Goal: Task Accomplishment & Management: Manage account settings

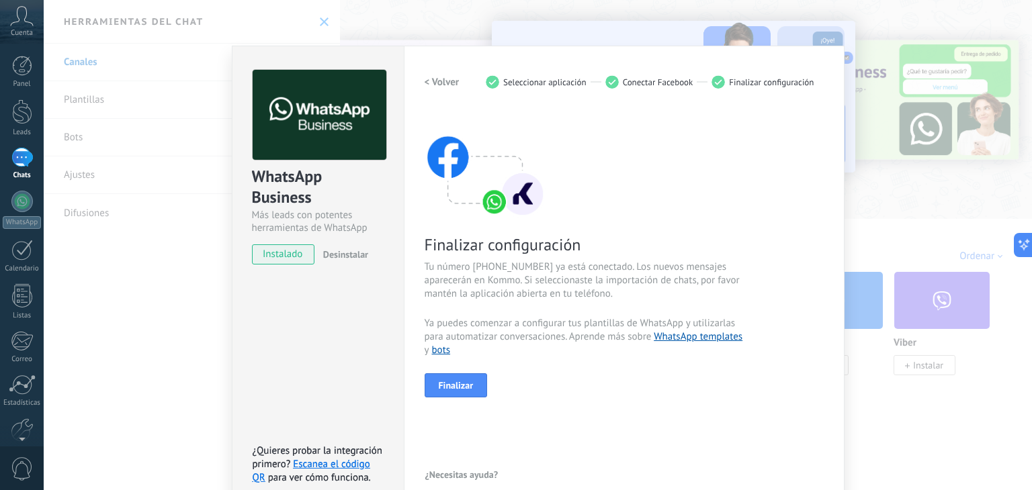
scroll to position [19, 0]
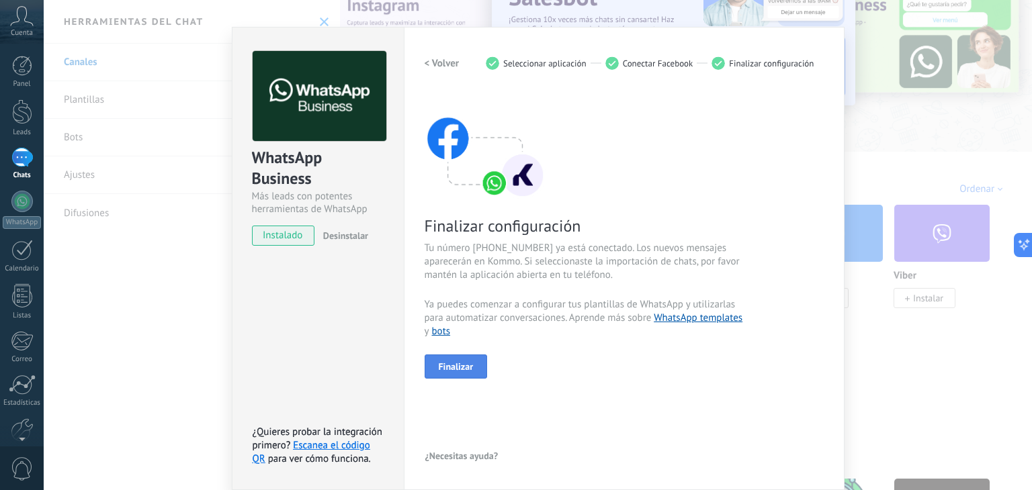
click at [462, 359] on button "Finalizar" at bounding box center [456, 367] width 63 height 24
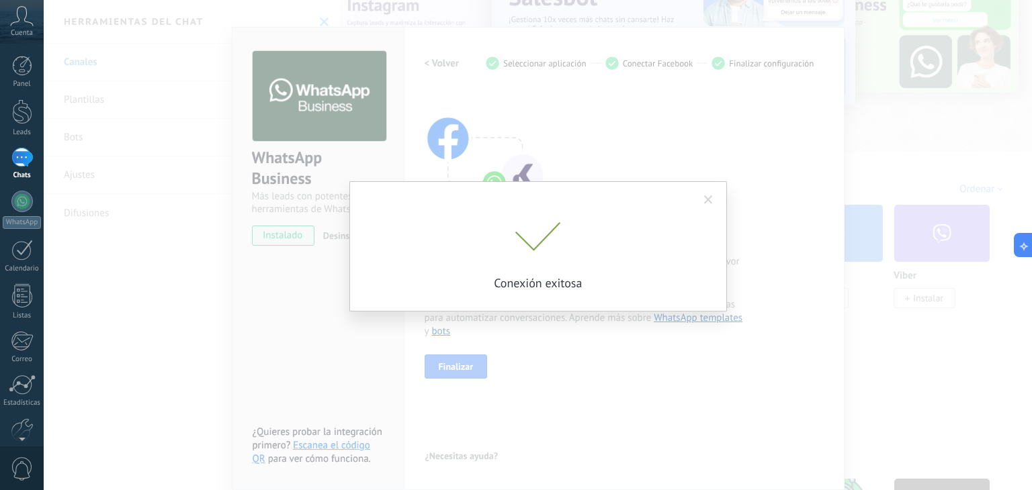
click at [709, 200] on span at bounding box center [708, 200] width 9 height 9
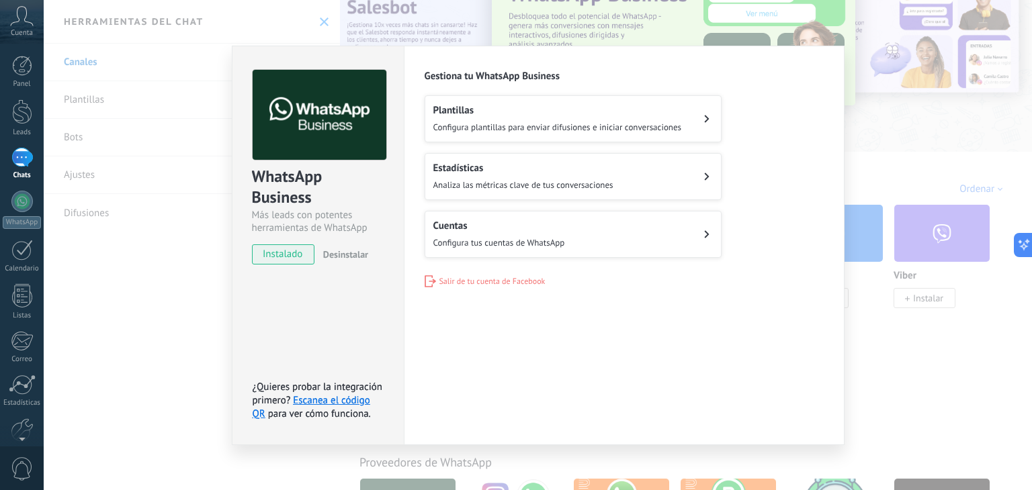
scroll to position [0, 0]
click at [873, 155] on div "WhatsApp Business Más leads con potentes herramientas de WhatsApp instalado Des…" at bounding box center [538, 245] width 988 height 490
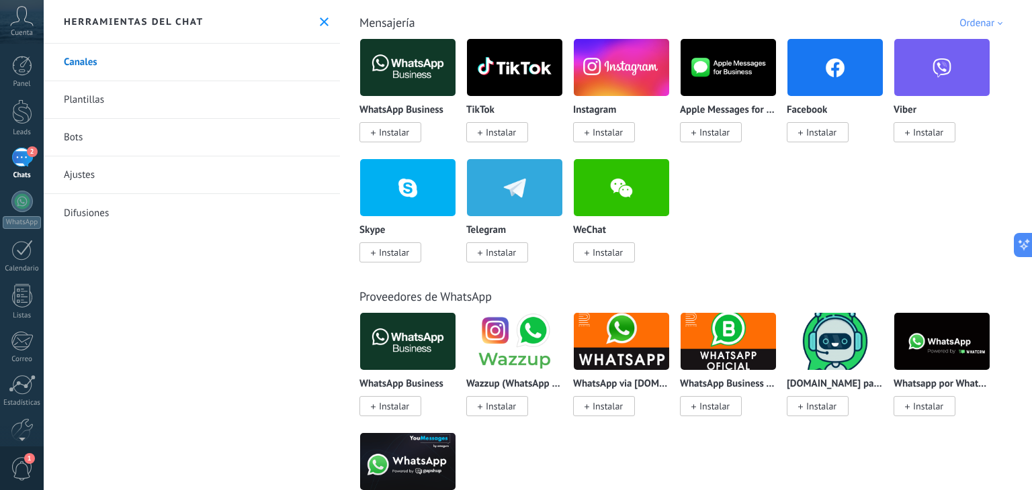
scroll to position [269, 0]
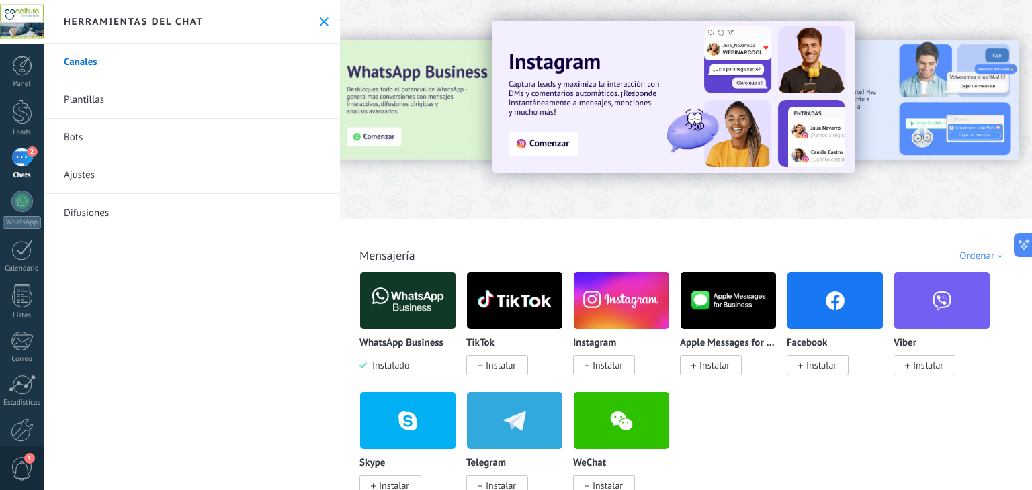
click at [124, 103] on link "Plantillas" at bounding box center [192, 100] width 296 height 38
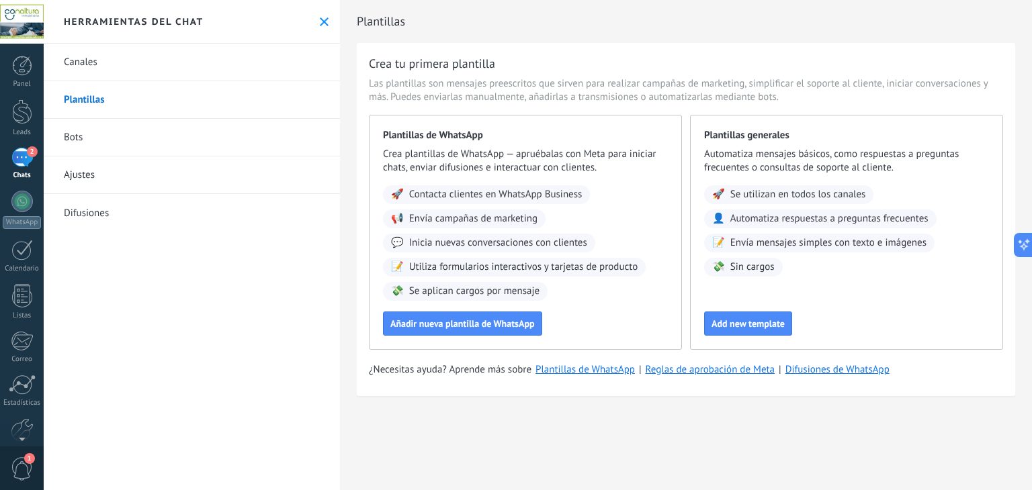
click at [26, 21] on div at bounding box center [22, 22] width 44 height 44
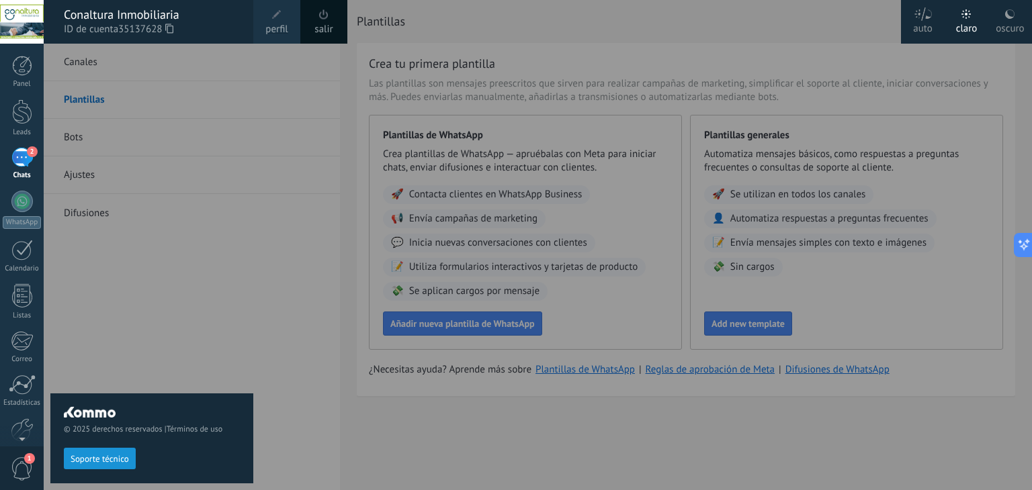
click at [26, 21] on div at bounding box center [22, 22] width 44 height 44
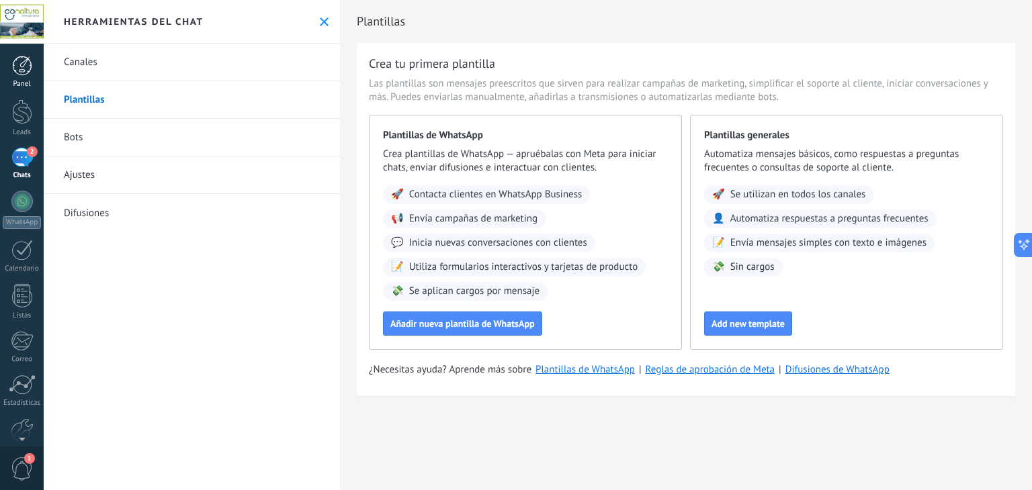
click at [26, 71] on div at bounding box center [22, 66] width 20 height 20
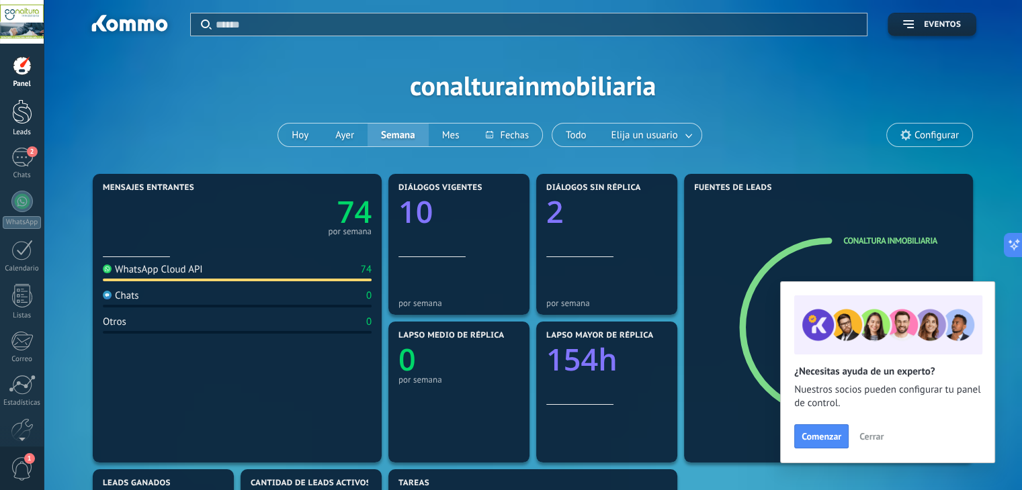
click at [25, 116] on div at bounding box center [22, 111] width 20 height 25
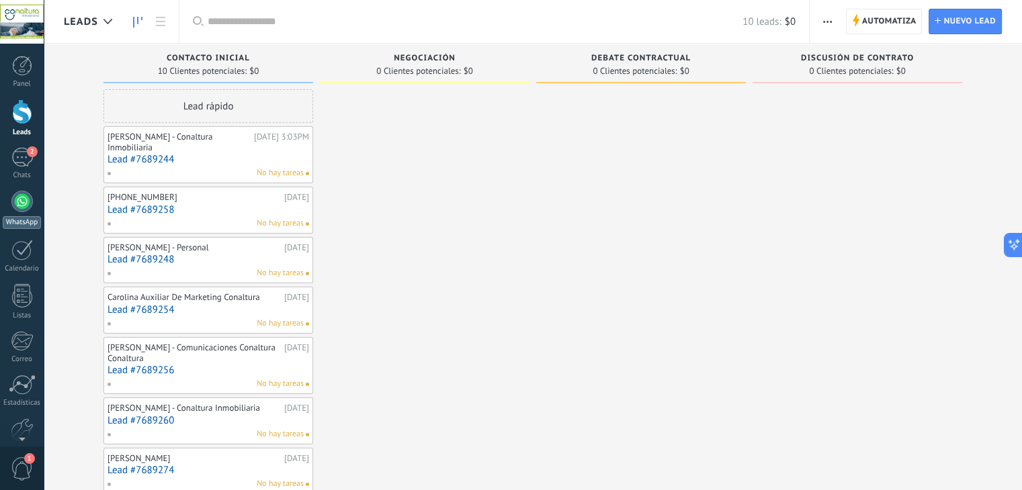
click at [20, 202] on div at bounding box center [21, 201] width 21 height 21
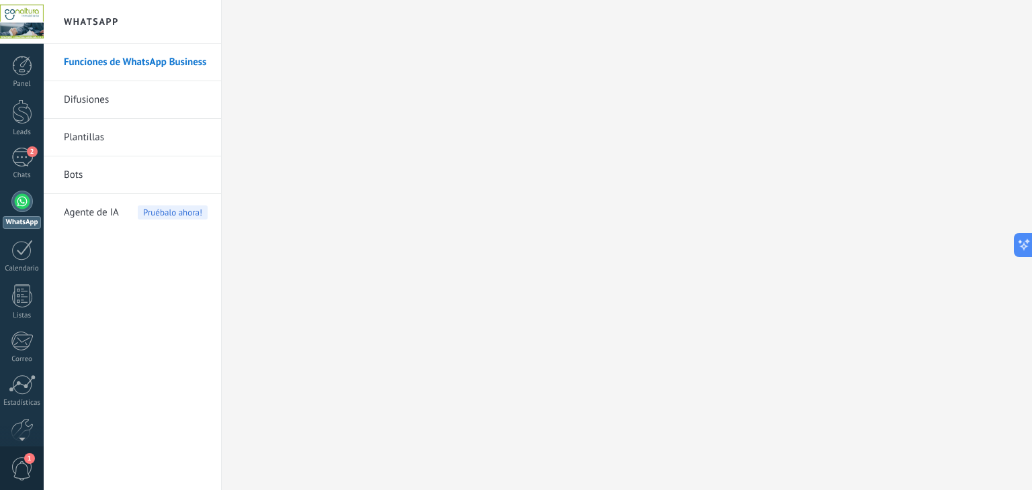
click at [111, 97] on link "Difusiones" at bounding box center [136, 100] width 144 height 38
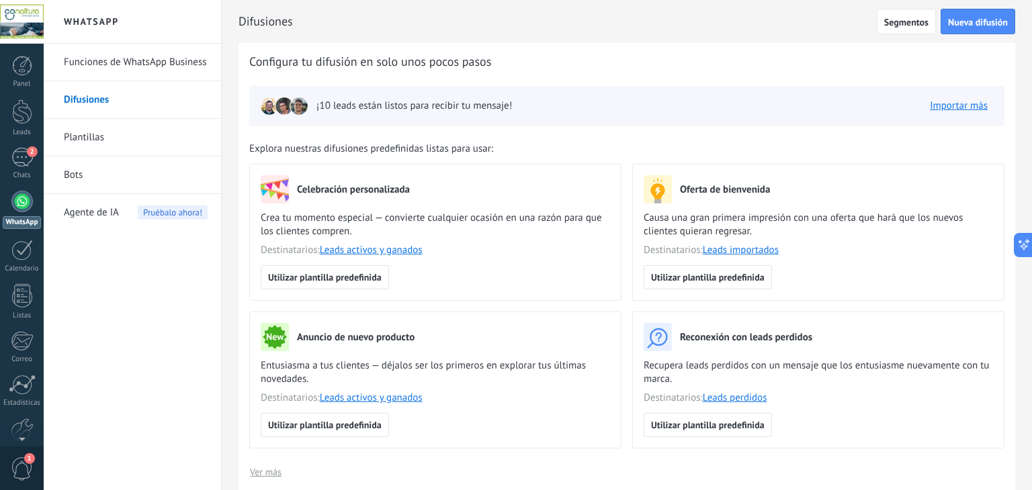
click at [92, 177] on link "Bots" at bounding box center [136, 176] width 144 height 38
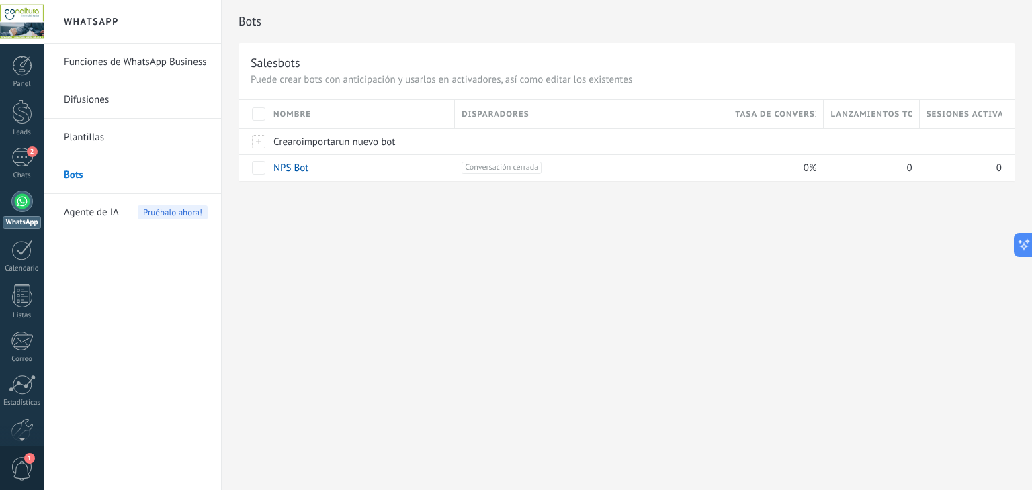
click at [86, 144] on link "Plantillas" at bounding box center [136, 138] width 144 height 38
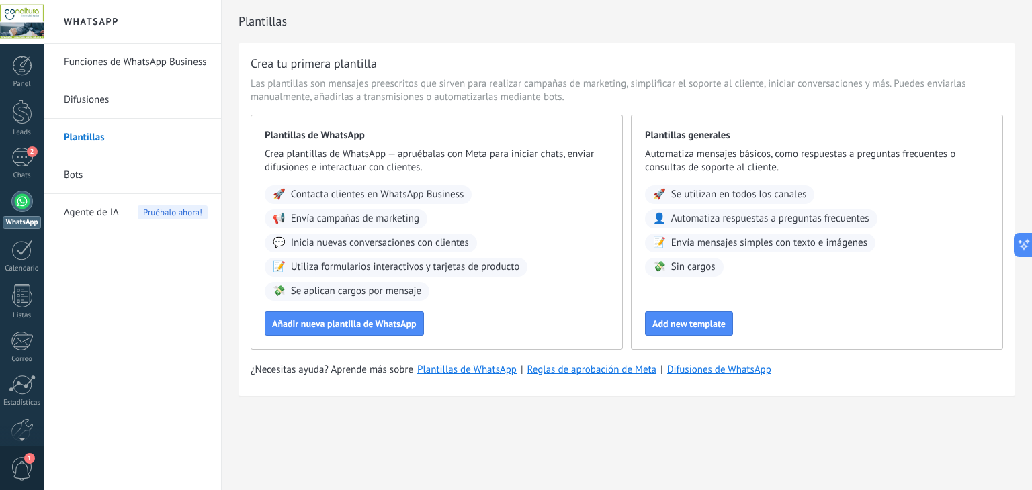
click at [116, 60] on link "Funciones de WhatsApp Business" at bounding box center [136, 63] width 144 height 38
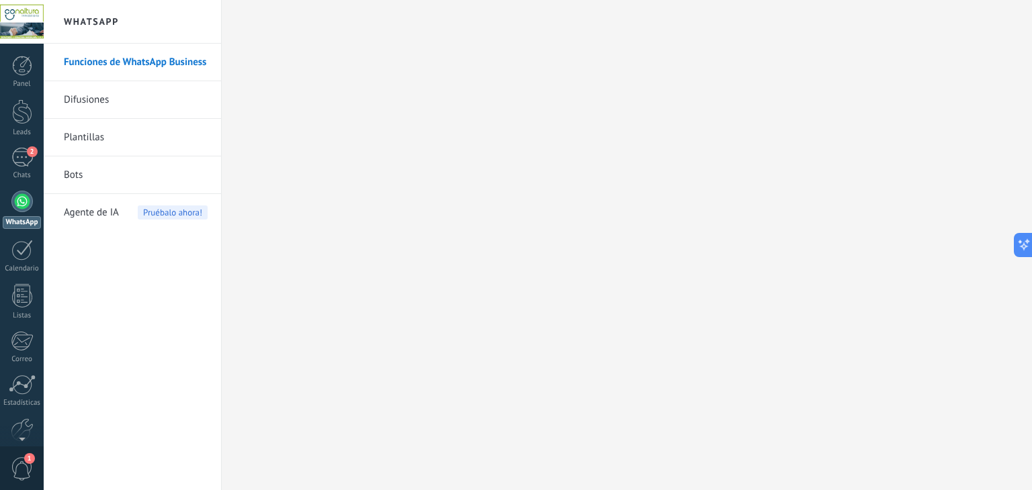
click at [26, 472] on span "1" at bounding box center [22, 470] width 23 height 24
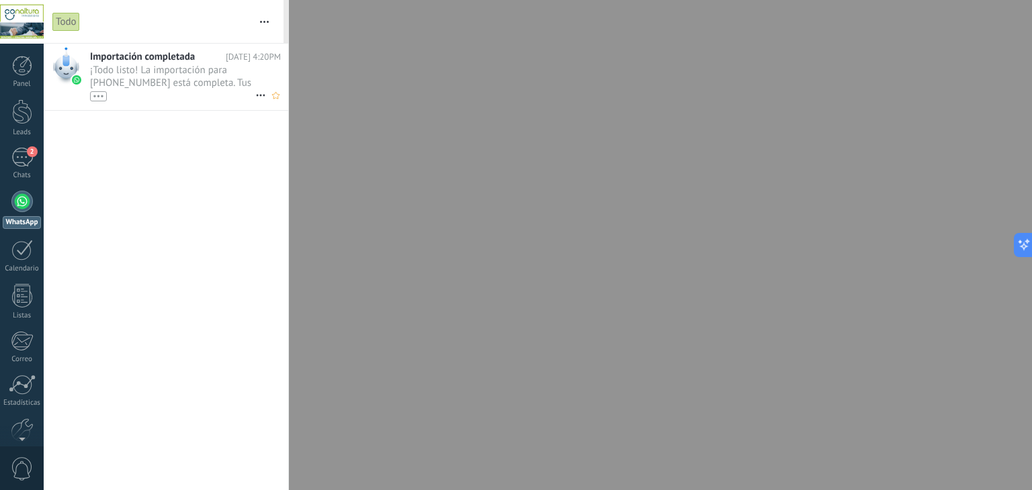
click at [177, 66] on span "¡Todo listo! La importación para +57 311 4075504 está completa. Tus datos de Wh…" at bounding box center [172, 83] width 165 height 38
click at [207, 71] on span "¡Todo listo! La importación para +57 311 4075504 está completa. Tus datos de Wh…" at bounding box center [172, 83] width 165 height 38
click at [204, 71] on span "¡Todo listo! La importación para +57 311 4075504 está completa. Tus datos de Wh…" at bounding box center [172, 83] width 165 height 38
click at [258, 95] on icon at bounding box center [261, 95] width 16 height 16
click at [96, 99] on div at bounding box center [516, 245] width 1032 height 490
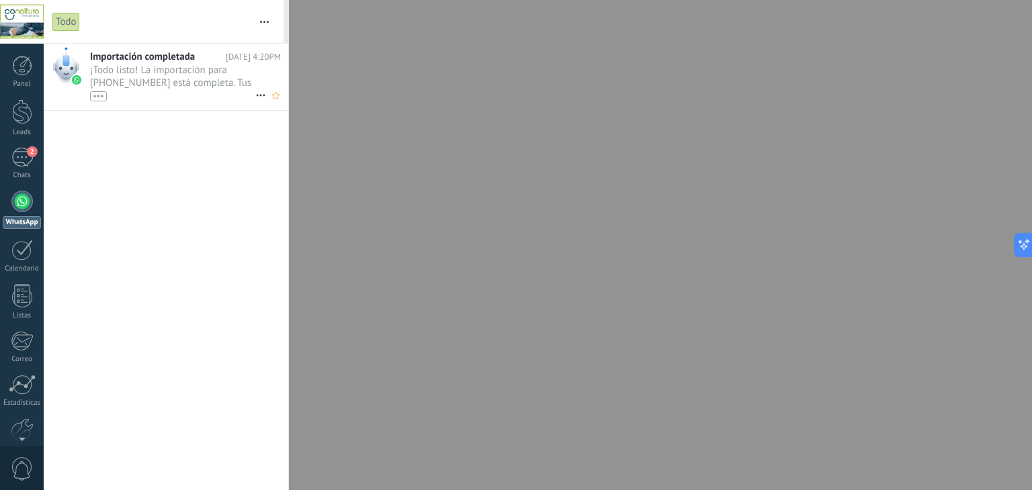
click at [109, 67] on span "¡Todo listo! La importación para +57 311 4075504 está completa. Tus datos de Wh…" at bounding box center [172, 83] width 165 height 38
click at [116, 57] on span "Importación completada" at bounding box center [142, 56] width 105 height 13
click at [118, 57] on span "Importación completada" at bounding box center [142, 56] width 105 height 13
click at [59, 73] on div at bounding box center [65, 66] width 27 height 38
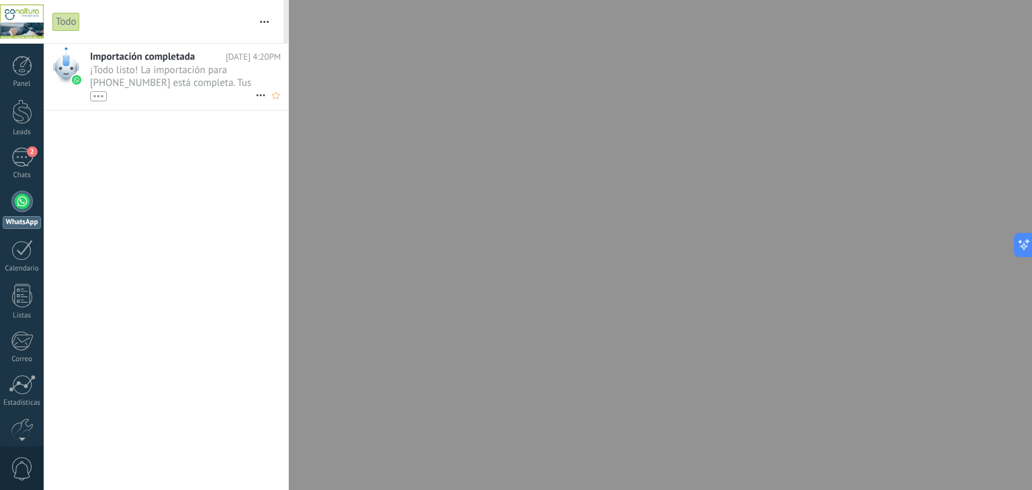
click at [70, 68] on div at bounding box center [65, 66] width 27 height 38
click at [97, 101] on div "Importación completada Hoy 4:20PM ¡Todo listo! La importación para +57 311 4075…" at bounding box center [189, 77] width 198 height 67
click at [97, 97] on div "•••" at bounding box center [98, 96] width 17 height 10
click at [101, 120] on div "•••" at bounding box center [98, 121] width 17 height 10
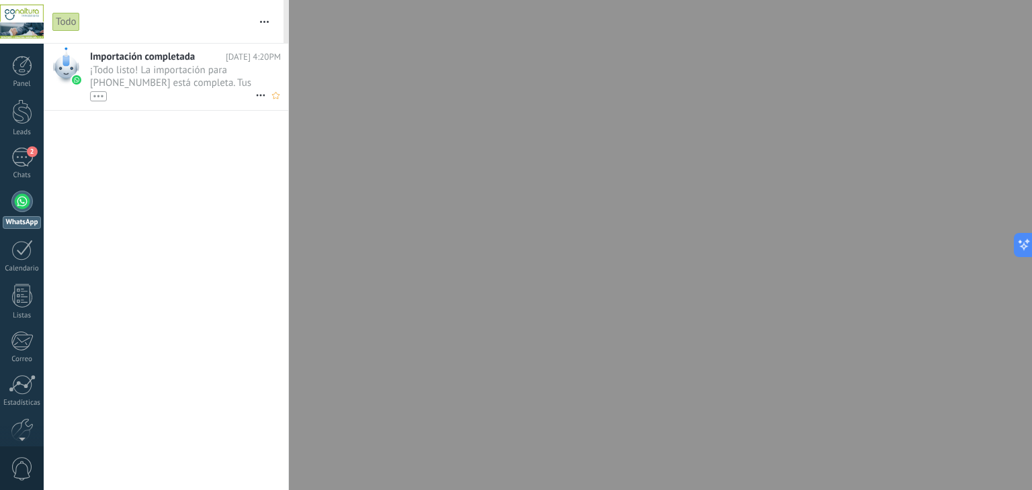
click at [99, 96] on div "•••" at bounding box center [98, 96] width 17 height 10
click at [143, 58] on span "Importación completada" at bounding box center [142, 56] width 105 height 13
click at [158, 189] on div "Importación completada Hoy 4:20PM ¡Todo listo! La importación para +57 311 4075…" at bounding box center [166, 267] width 245 height 447
click at [253, 124] on icon at bounding box center [261, 120] width 16 height 16
click at [200, 164] on div at bounding box center [516, 245] width 1032 height 490
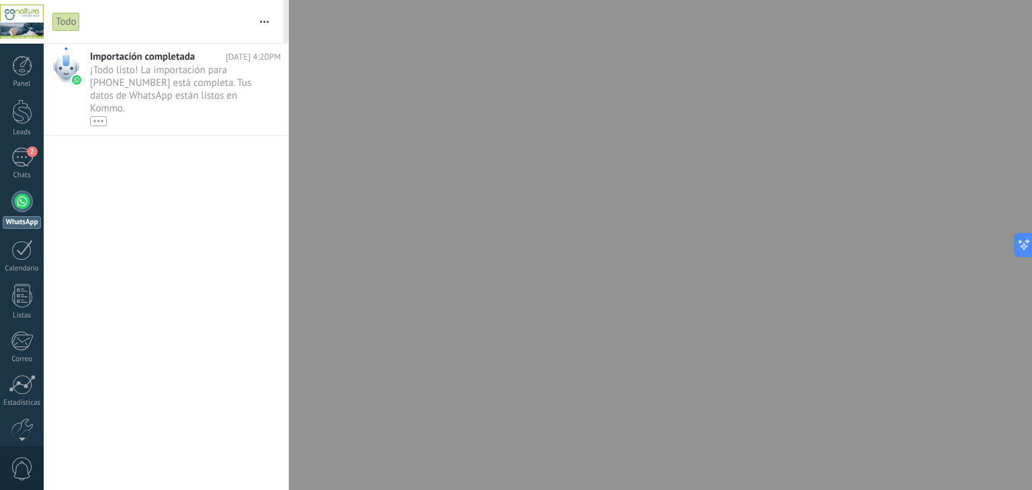
click at [529, 162] on div at bounding box center [516, 245] width 1032 height 490
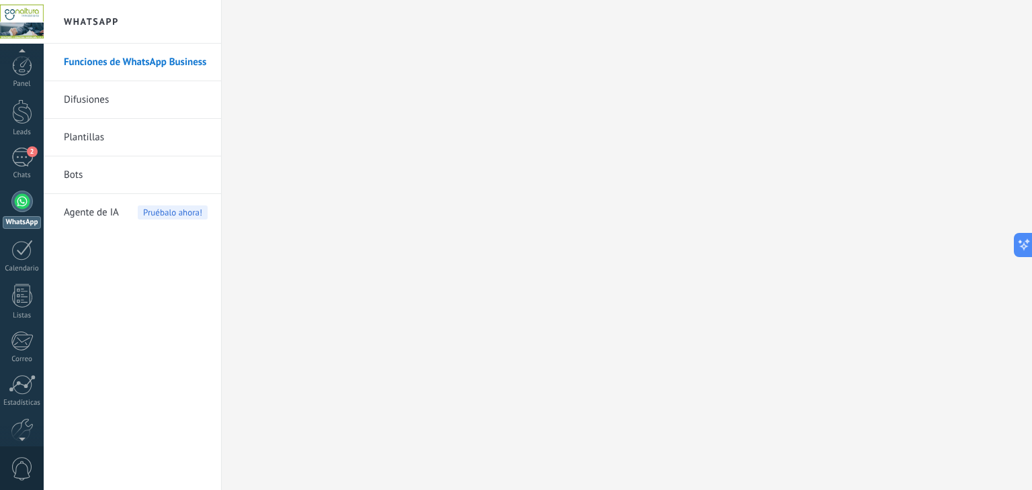
click at [17, 202] on div at bounding box center [21, 201] width 21 height 21
click at [23, 200] on div at bounding box center [21, 195] width 21 height 21
click at [19, 218] on div "WhatsApp" at bounding box center [22, 216] width 38 height 13
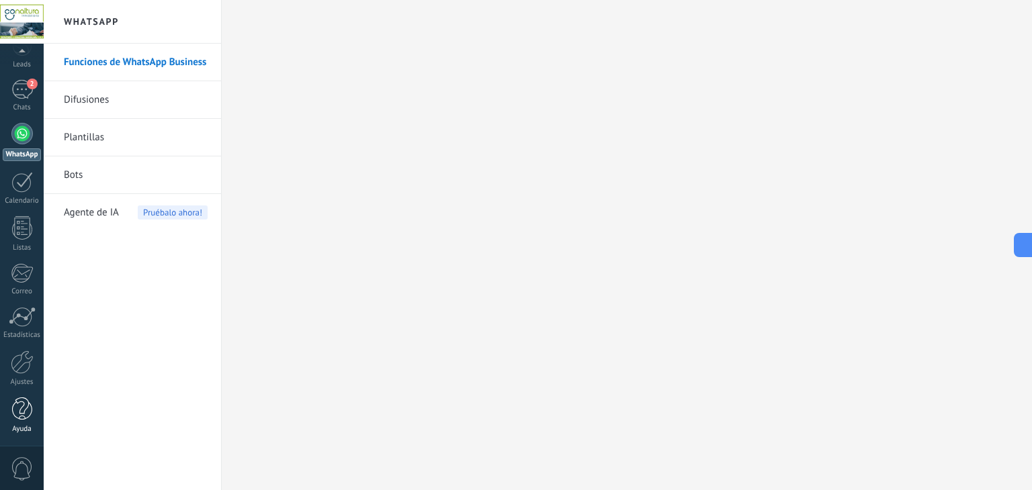
scroll to position [67, 0]
click at [20, 368] on div at bounding box center [22, 363] width 23 height 24
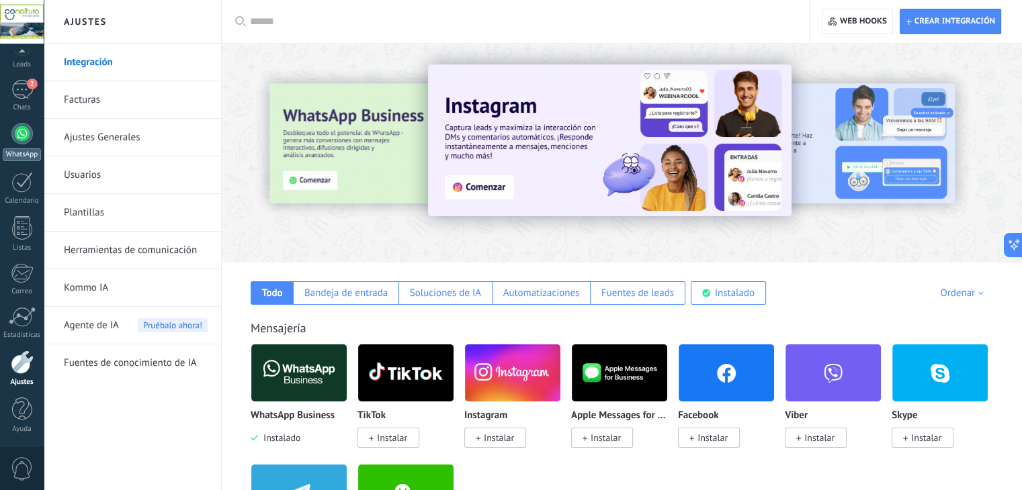
click at [26, 126] on div at bounding box center [21, 133] width 21 height 21
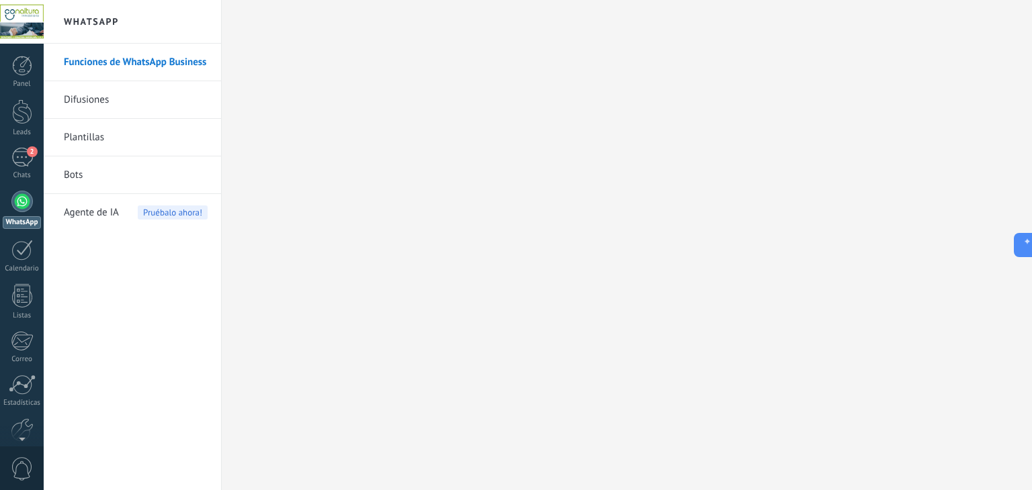
click at [93, 97] on link "Difusiones" at bounding box center [136, 100] width 144 height 38
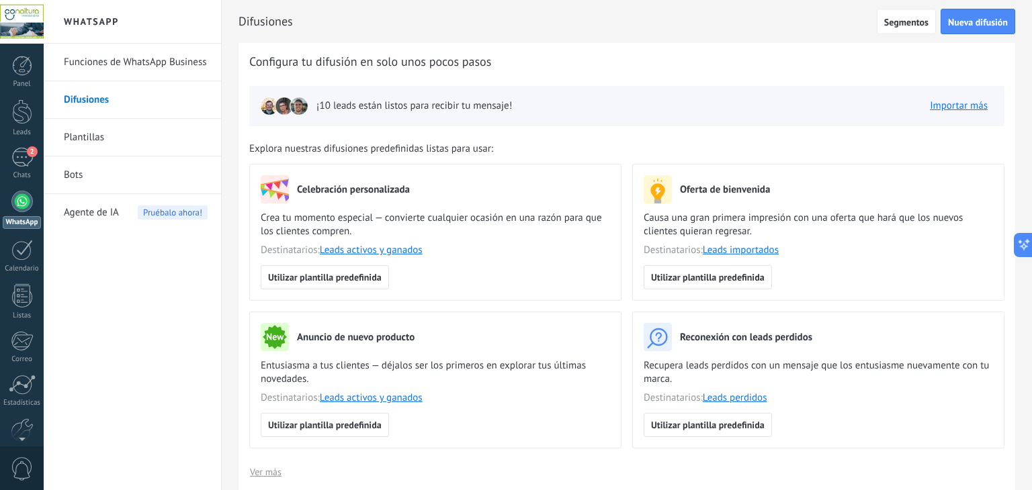
click at [114, 138] on link "Plantillas" at bounding box center [136, 138] width 144 height 38
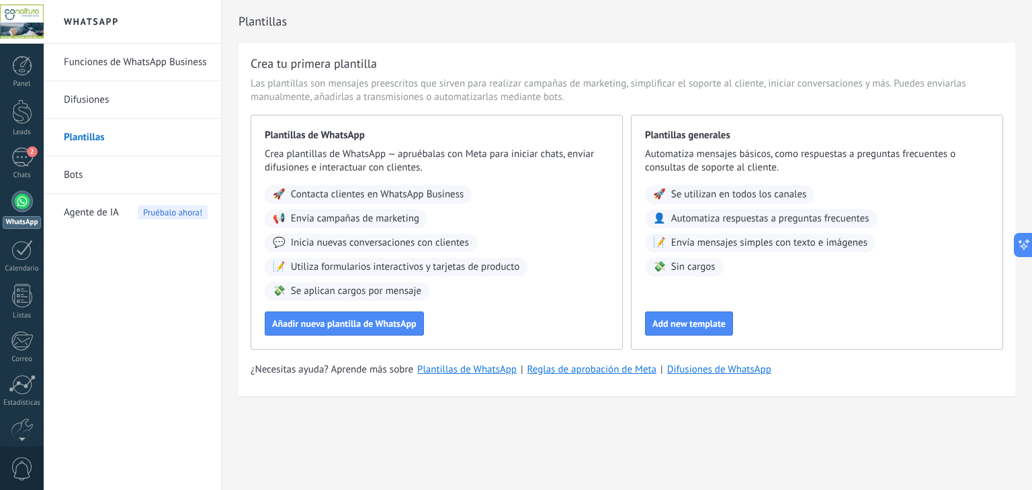
click at [101, 171] on link "Bots" at bounding box center [136, 176] width 144 height 38
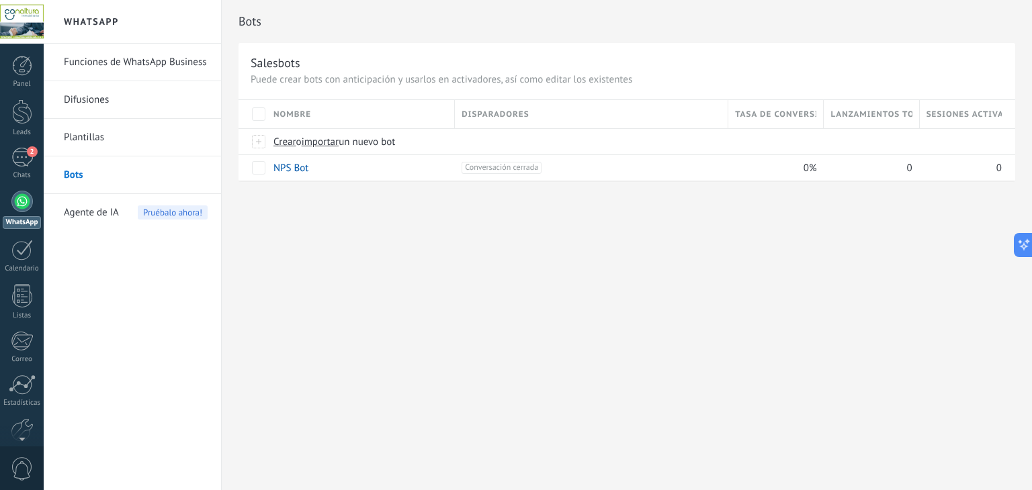
click at [103, 210] on span "Agente de IA" at bounding box center [91, 213] width 55 height 38
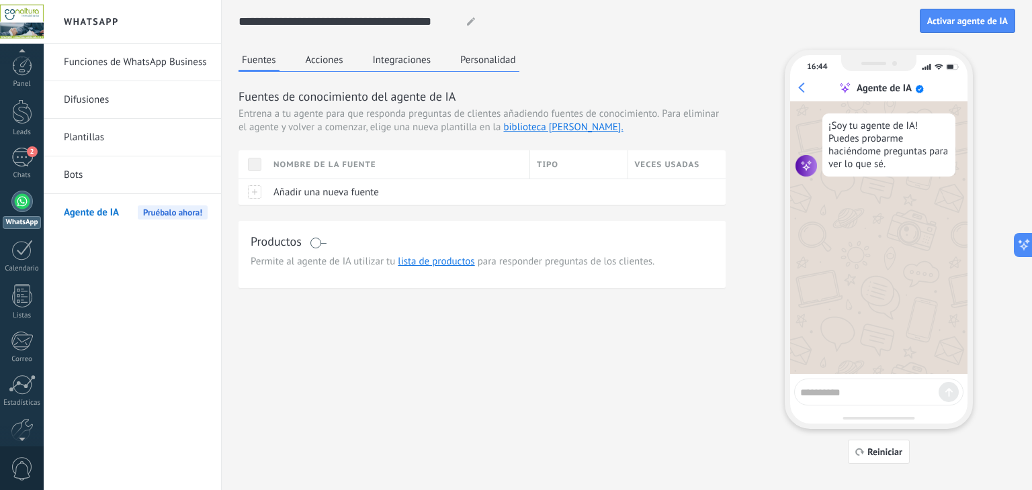
click at [21, 200] on div at bounding box center [21, 201] width 21 height 21
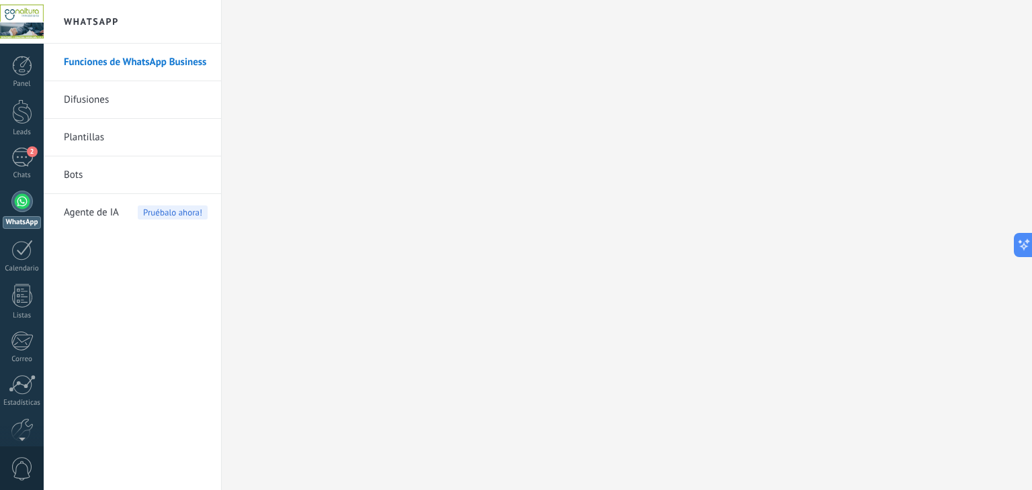
click at [30, 221] on div "WhatsApp" at bounding box center [22, 222] width 38 height 13
click at [19, 382] on div at bounding box center [22, 380] width 23 height 24
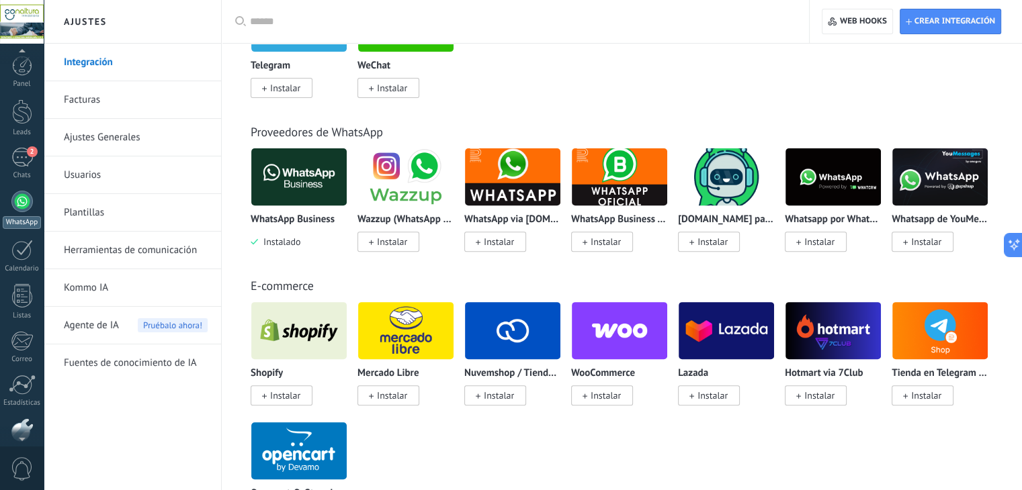
click at [22, 208] on div at bounding box center [21, 201] width 21 height 21
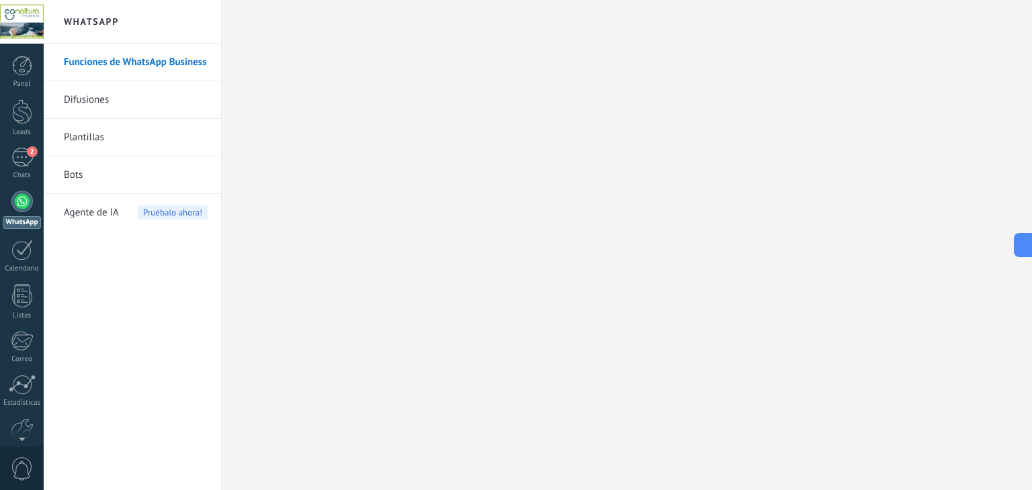
click at [128, 57] on link "Funciones de WhatsApp Business" at bounding box center [136, 63] width 144 height 38
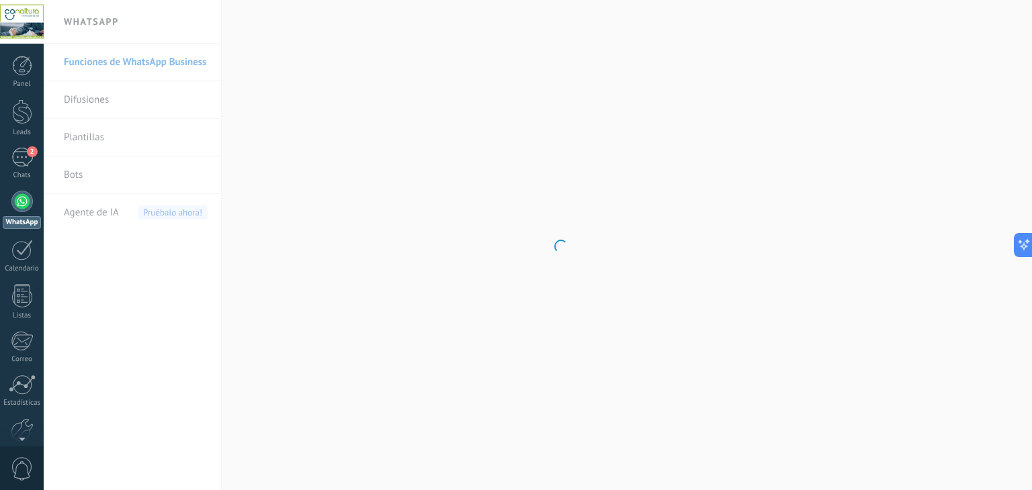
click at [83, 101] on body ".abccls-1,.abccls-2{fill-rule:evenodd}.abccls-2{fill:#fff} .abfcls-1{fill:none}…" at bounding box center [516, 245] width 1032 height 490
click at [101, 102] on link "Difusiones" at bounding box center [136, 100] width 144 height 38
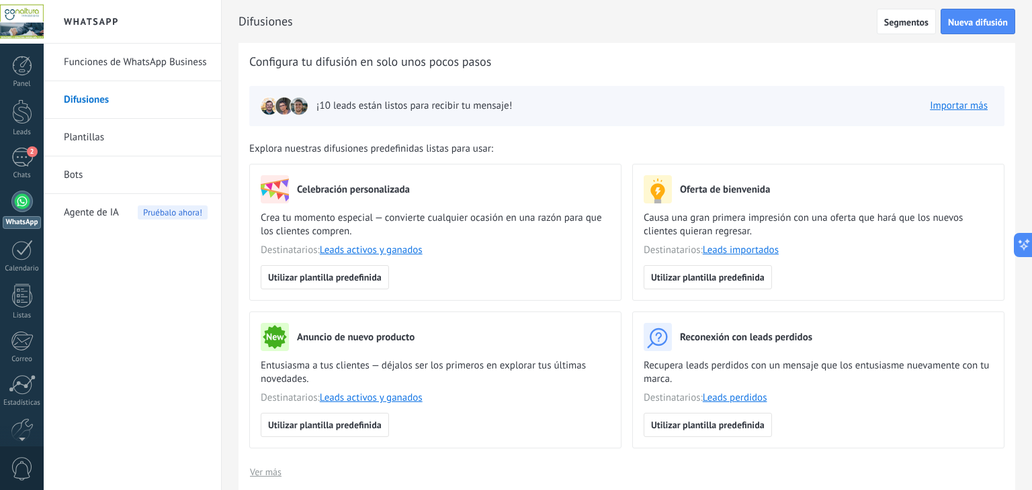
click at [89, 141] on link "Plantillas" at bounding box center [136, 138] width 144 height 38
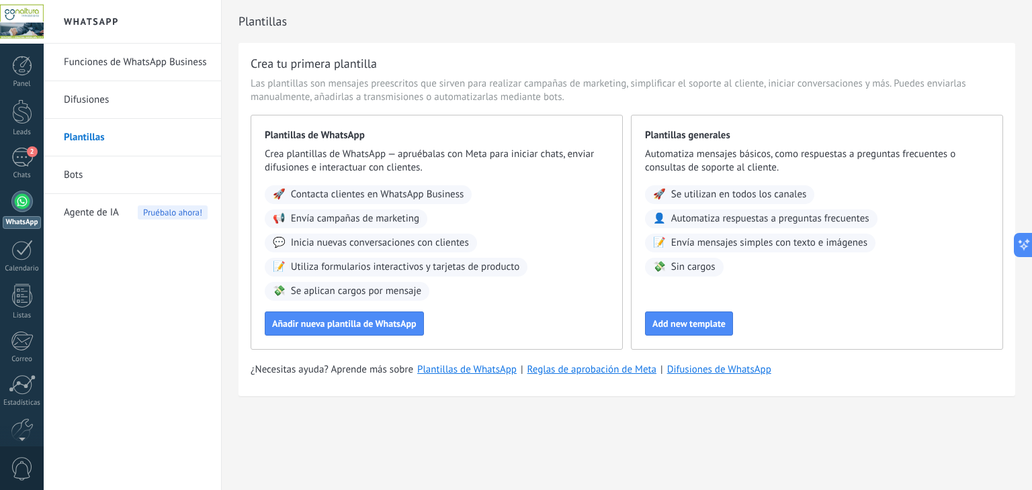
click at [77, 181] on link "Bots" at bounding box center [136, 176] width 144 height 38
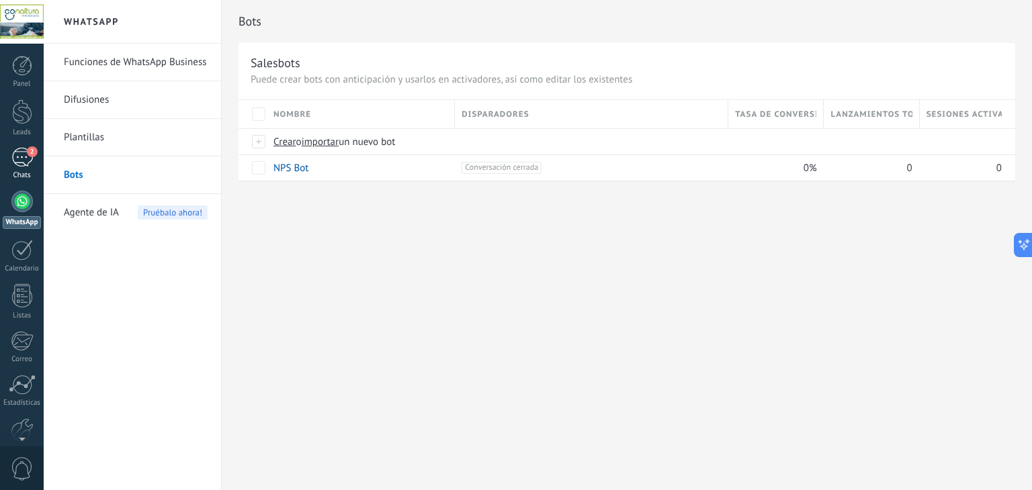
click at [22, 168] on link "2 Chats" at bounding box center [22, 164] width 44 height 32
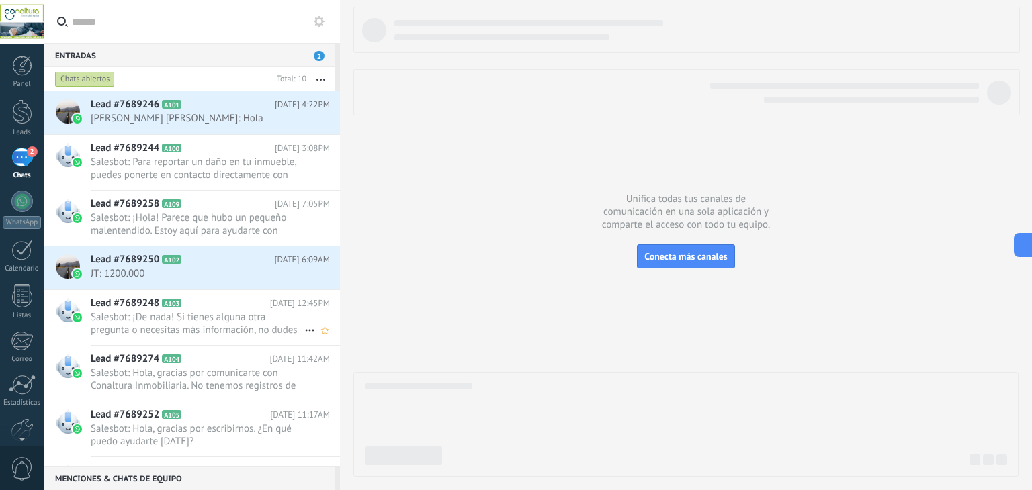
click at [153, 324] on span "Salesbot: ¡De nada! Si tienes alguna otra pregunta o necesitas más información,…" at bounding box center [198, 324] width 214 height 26
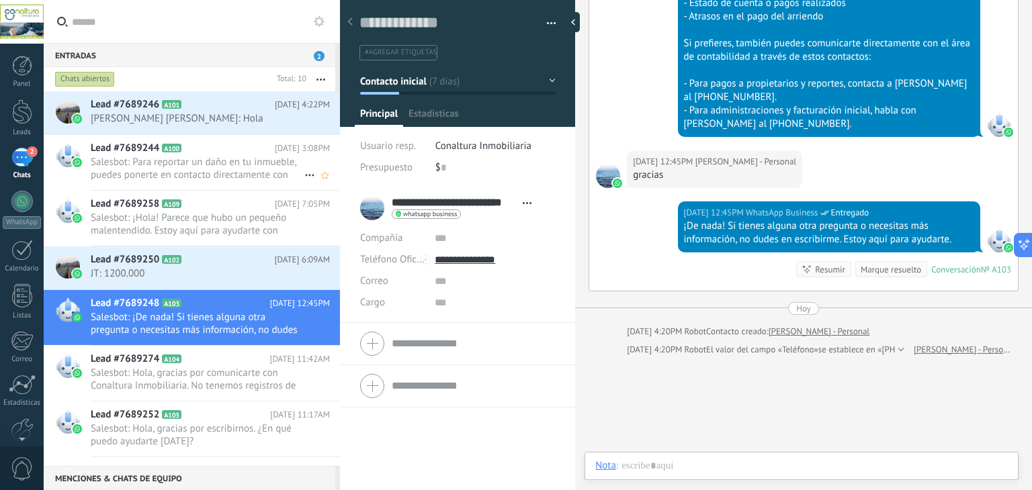
scroll to position [19, 0]
click at [196, 111] on icon at bounding box center [191, 104] width 13 height 13
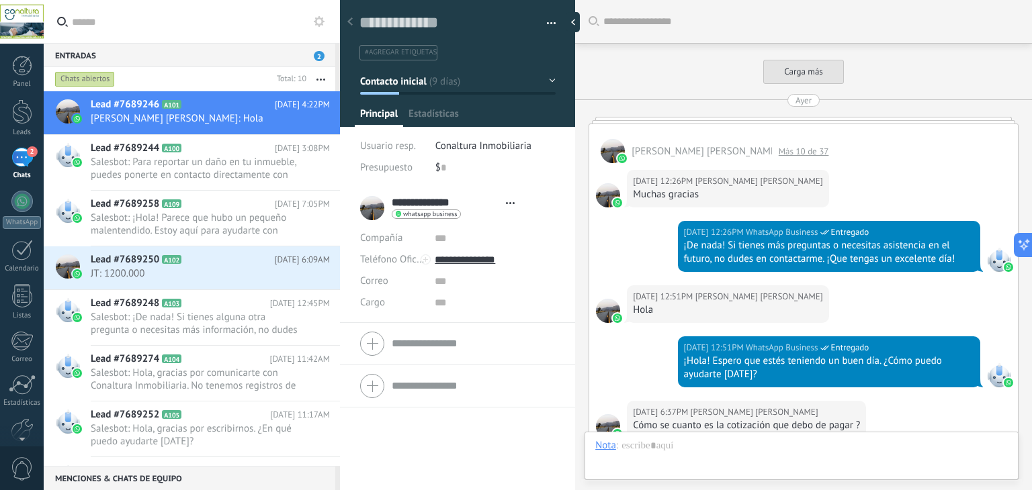
type textarea "**********"
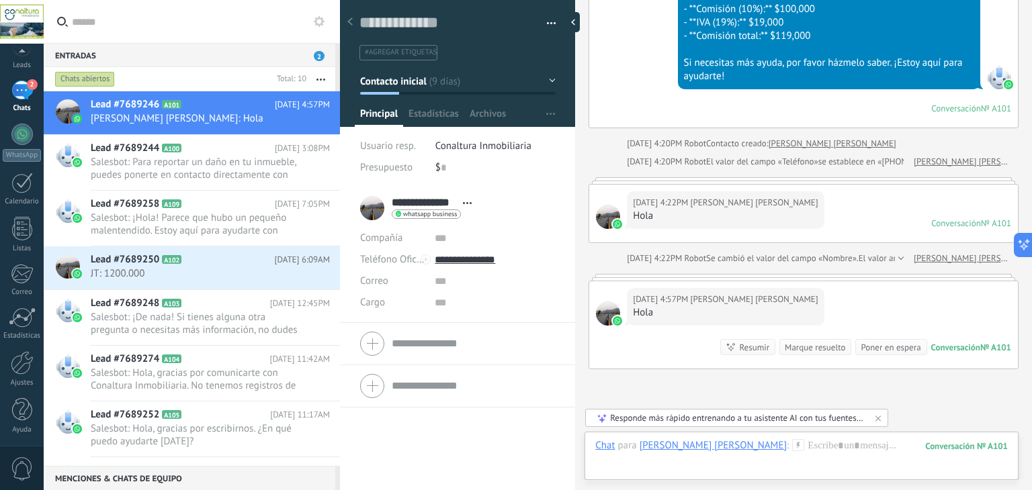
scroll to position [5, 0]
click at [15, 220] on div "WhatsApp" at bounding box center [22, 222] width 38 height 13
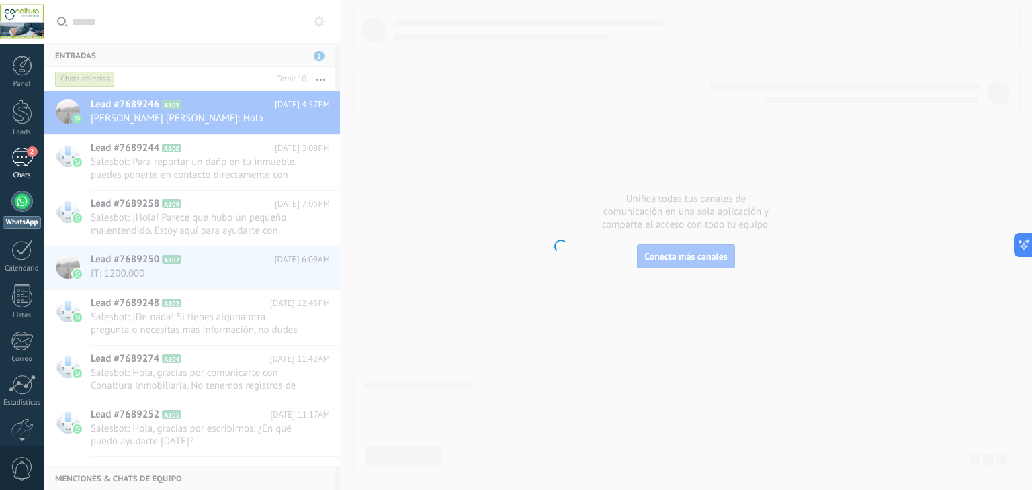
click at [26, 156] on div "2" at bounding box center [21, 157] width 21 height 19
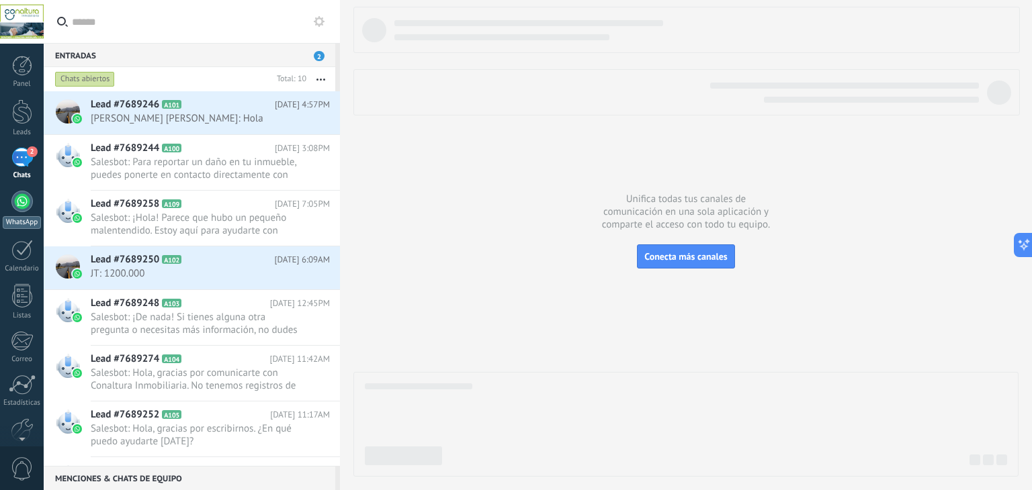
click at [19, 204] on div at bounding box center [21, 201] width 21 height 21
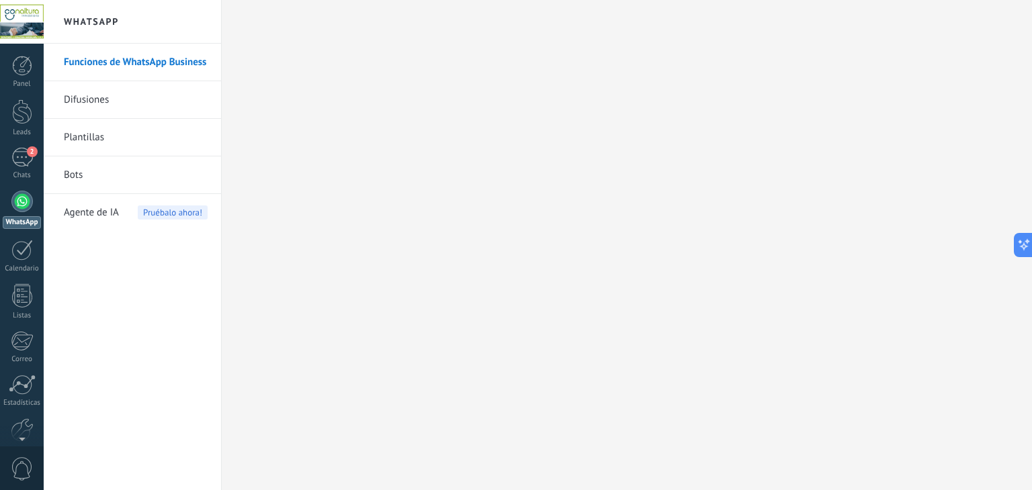
click at [144, 100] on link "Difusiones" at bounding box center [136, 100] width 144 height 38
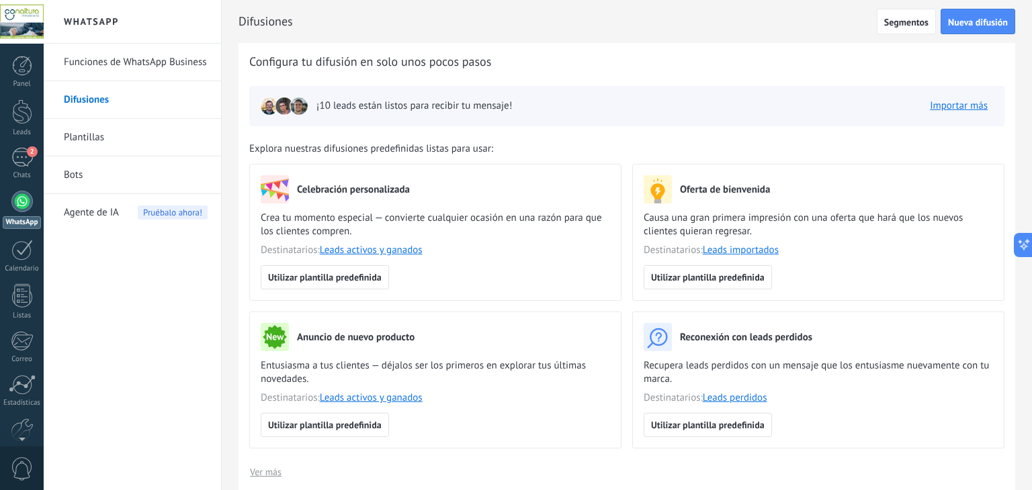
click at [101, 127] on link "Plantillas" at bounding box center [136, 138] width 144 height 38
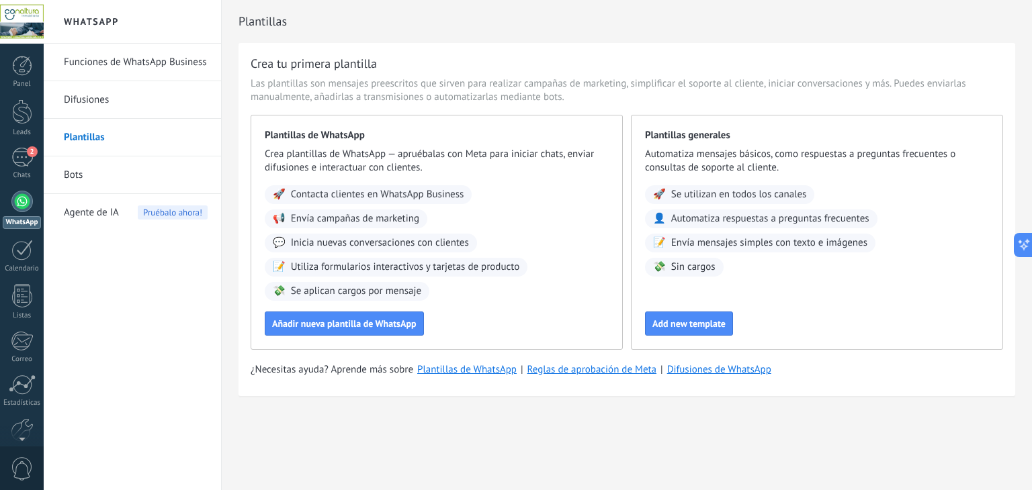
click at [97, 175] on link "Bots" at bounding box center [136, 176] width 144 height 38
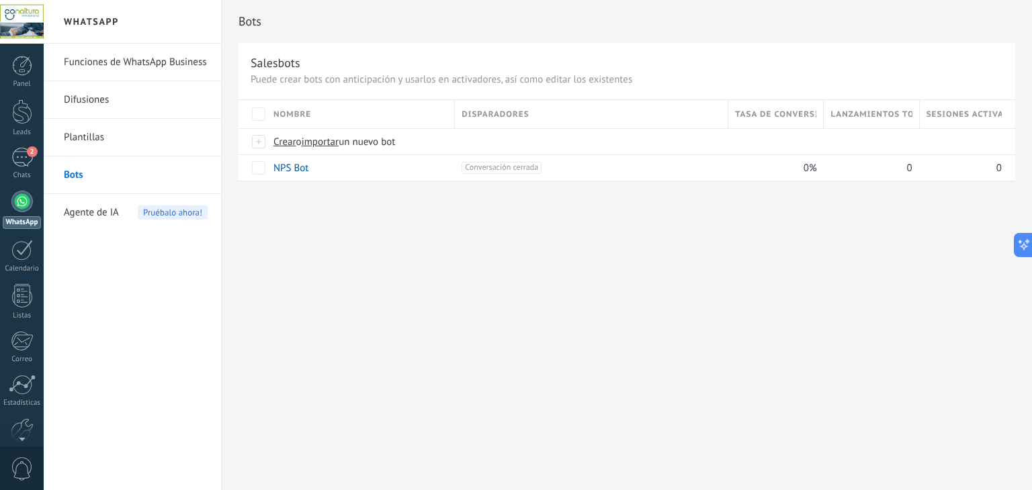
click at [94, 218] on span "Agente de IA" at bounding box center [91, 213] width 55 height 38
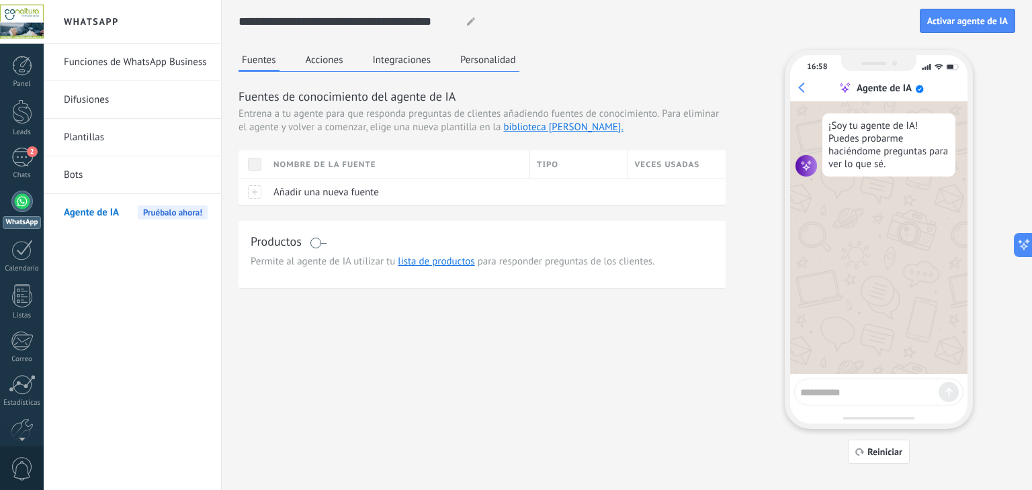
click at [117, 55] on link "Funciones de WhatsApp Business" at bounding box center [136, 63] width 144 height 38
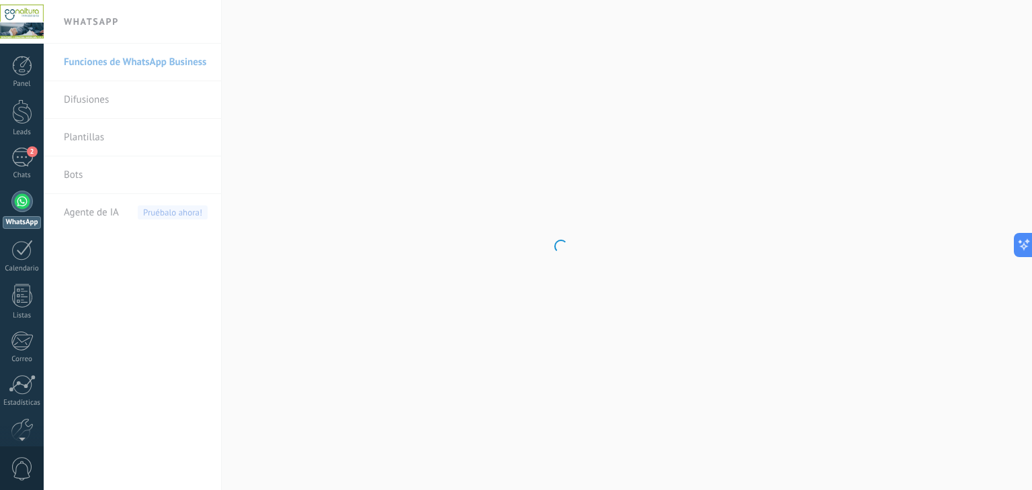
click at [48, 52] on body ".abccls-1,.abccls-2{fill-rule:evenodd}.abccls-2{fill:#fff} .abfcls-1{fill:none}…" at bounding box center [516, 245] width 1032 height 490
click at [25, 75] on div at bounding box center [22, 66] width 20 height 20
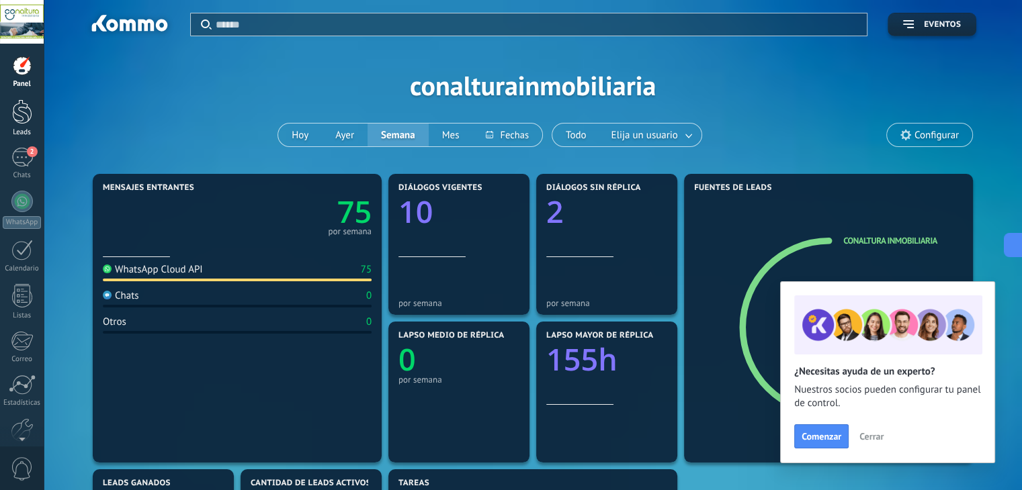
click at [25, 120] on div at bounding box center [22, 111] width 20 height 25
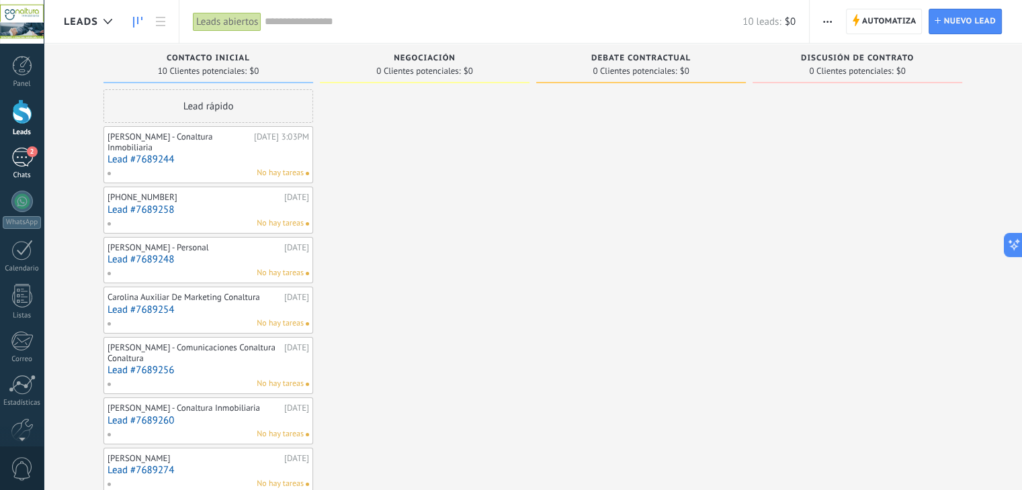
click at [21, 161] on div "2" at bounding box center [21, 157] width 21 height 19
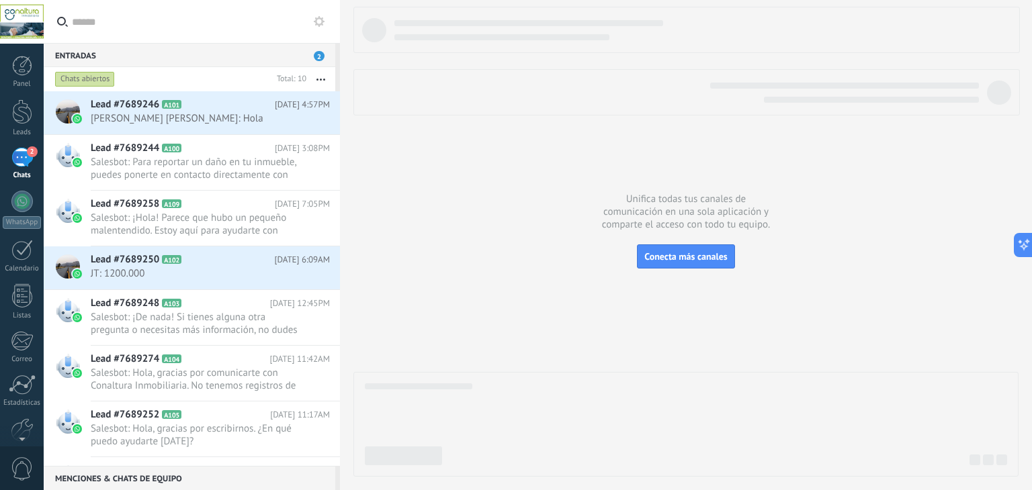
click at [320, 24] on use at bounding box center [319, 21] width 11 height 11
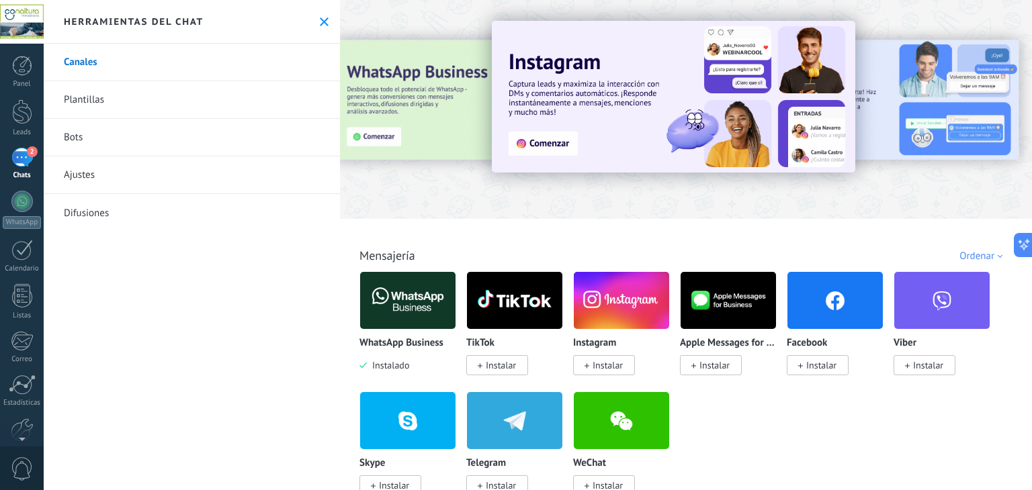
click at [212, 136] on link "Bots" at bounding box center [192, 138] width 296 height 38
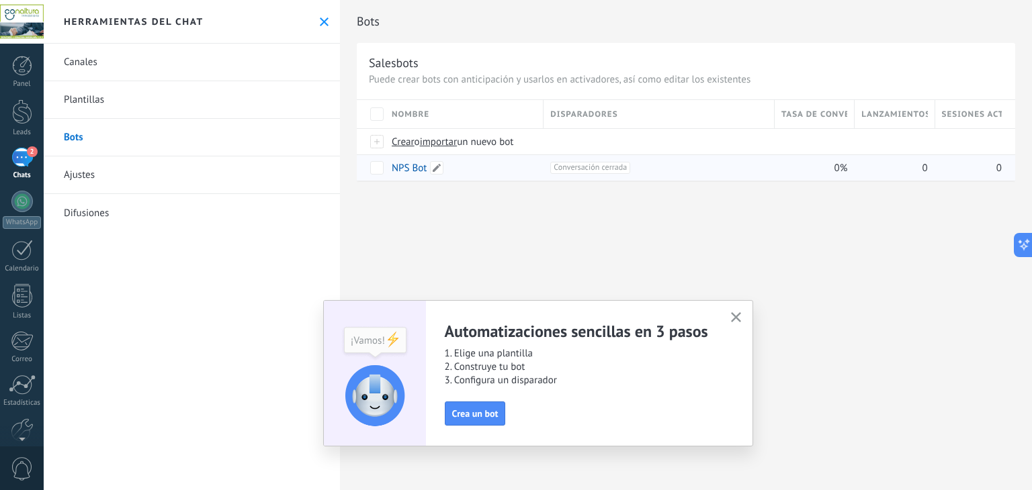
click at [411, 167] on link "NPS Bot" at bounding box center [409, 168] width 35 height 13
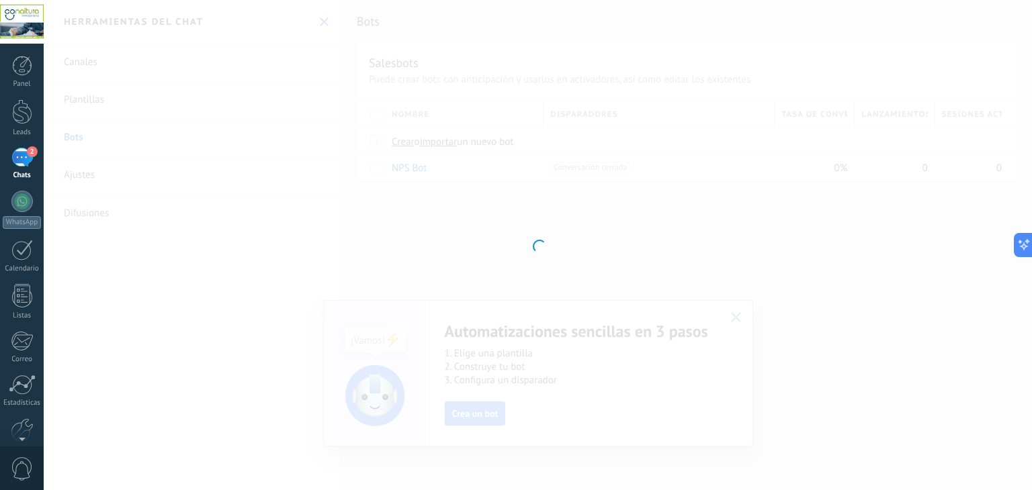
type input "*******"
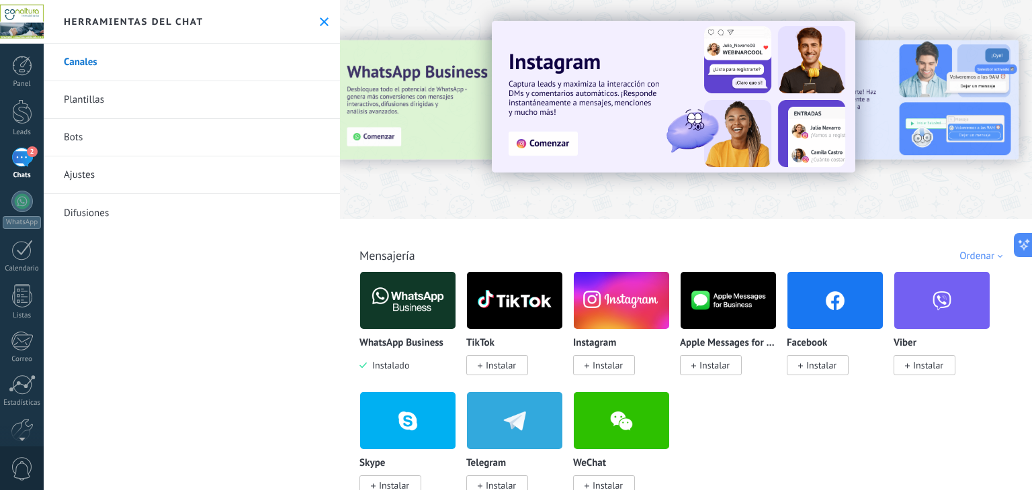
click at [325, 17] on button at bounding box center [323, 21] width 11 height 11
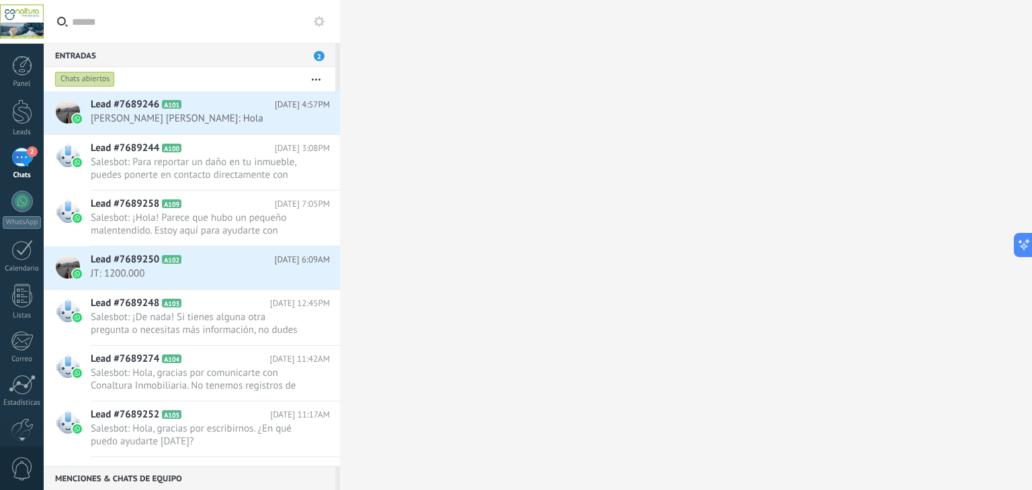
drag, startPoint x: 51, startPoint y: 19, endPoint x: 35, endPoint y: 16, distance: 16.3
click at [50, 19] on label at bounding box center [192, 22] width 296 height 44
click at [72, 19] on input "text" at bounding box center [199, 21] width 255 height 43
click at [26, 17] on div at bounding box center [22, 22] width 44 height 44
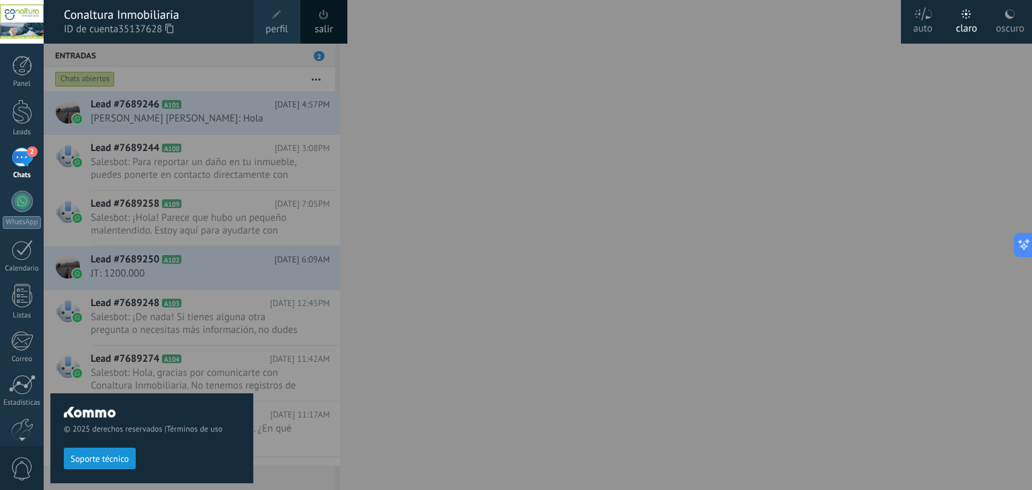
click at [327, 21] on span at bounding box center [323, 14] width 15 height 15
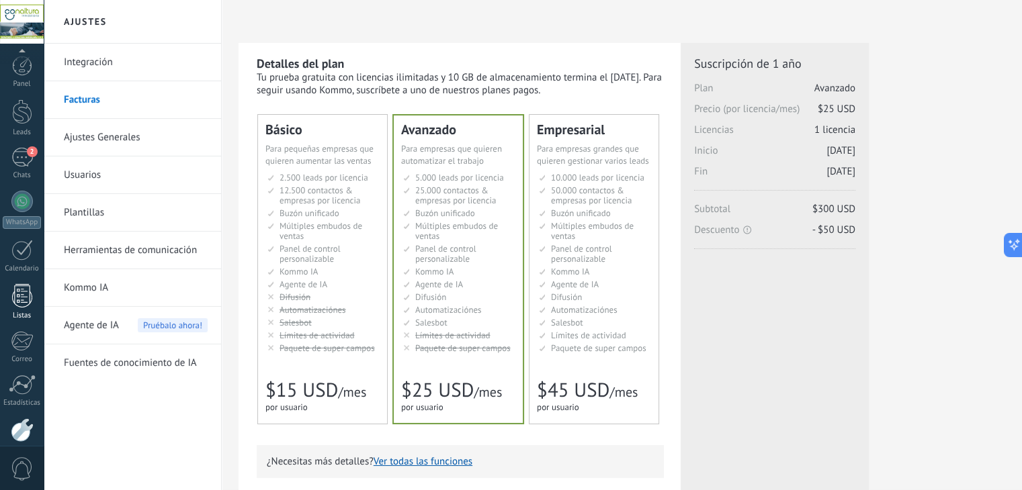
scroll to position [68, 0]
click at [24, 474] on span "0" at bounding box center [22, 470] width 23 height 24
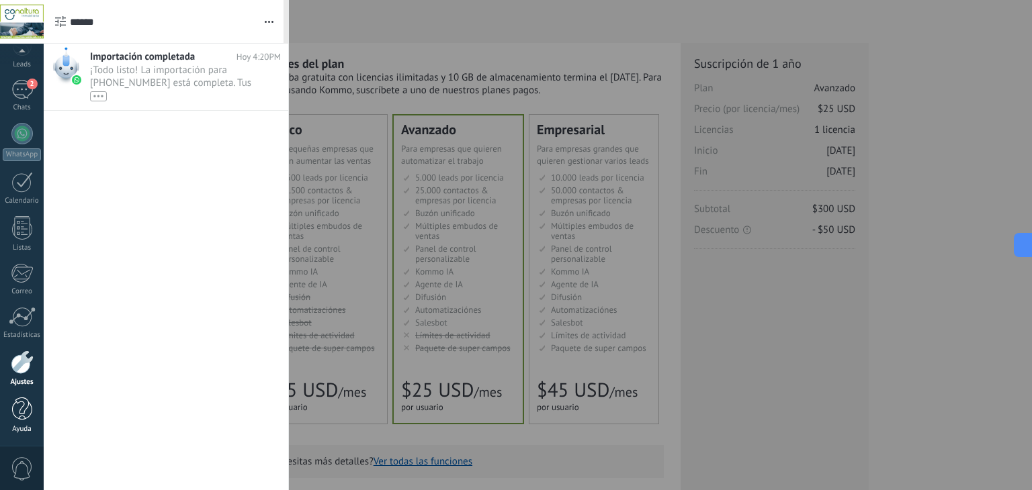
click at [20, 411] on div at bounding box center [22, 410] width 20 height 24
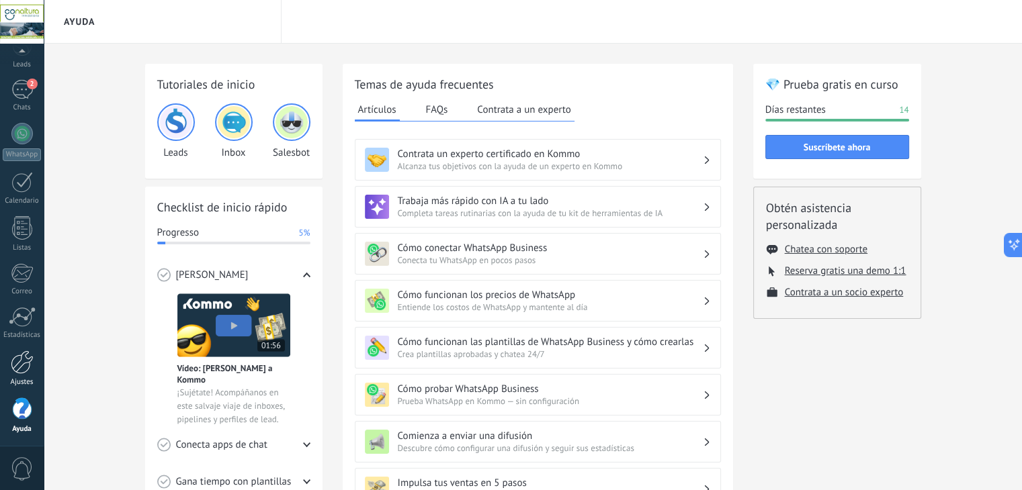
click at [19, 369] on div at bounding box center [22, 363] width 23 height 24
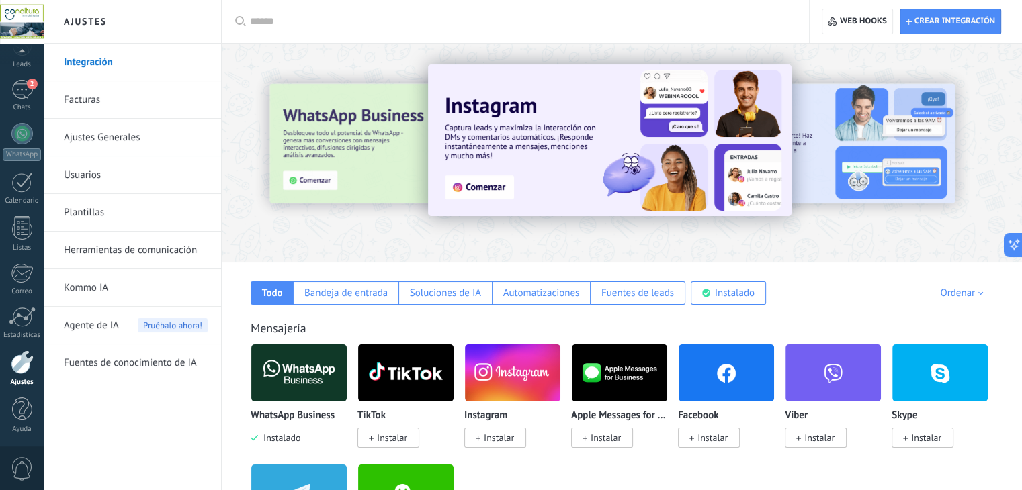
click at [107, 134] on link "Ajustes Generales" at bounding box center [136, 138] width 144 height 38
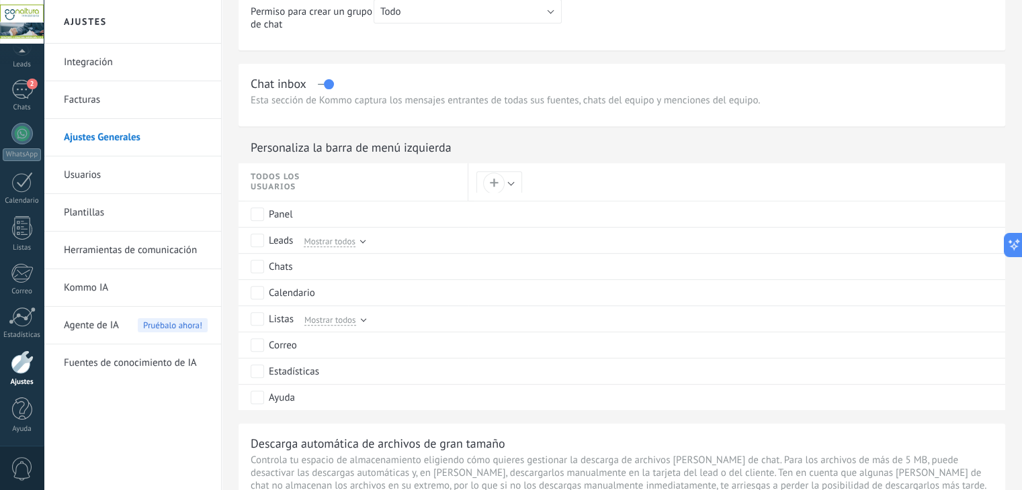
scroll to position [336, 0]
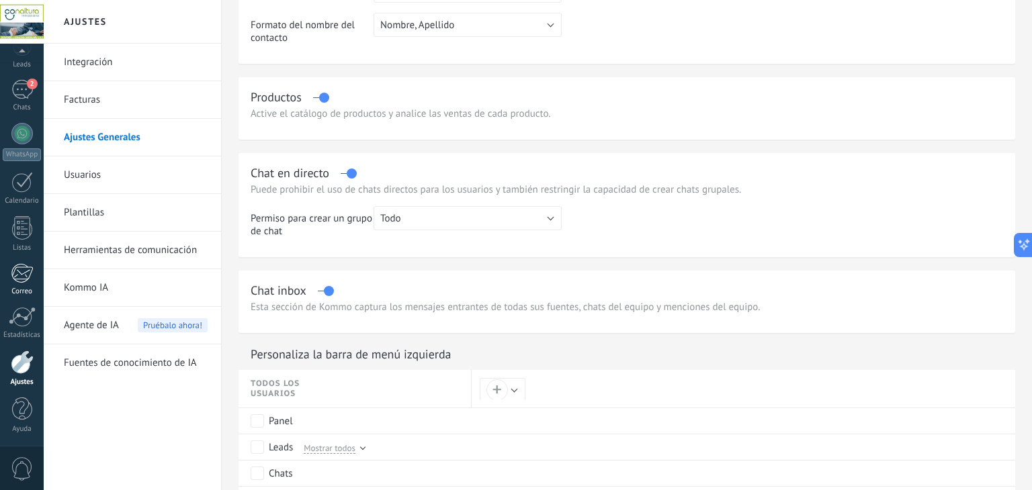
click at [19, 271] on div at bounding box center [22, 273] width 22 height 20
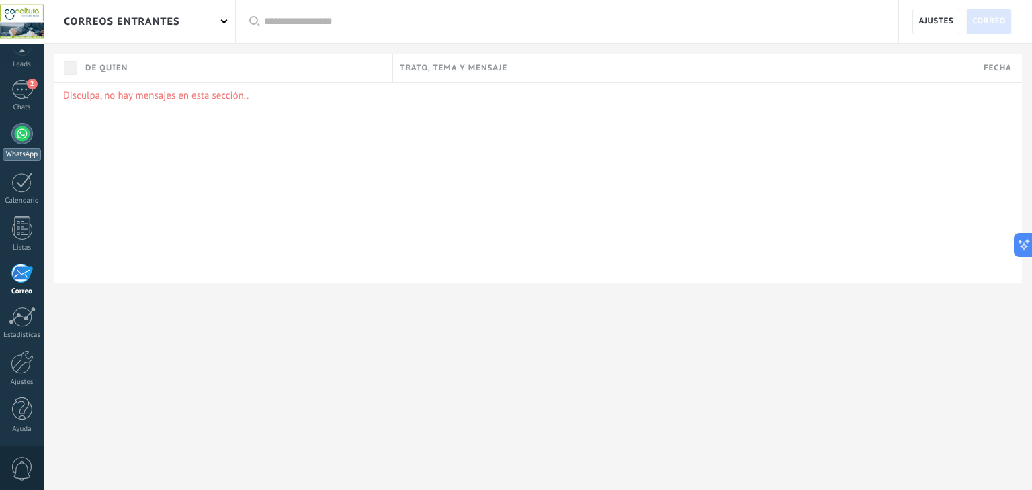
click at [21, 144] on link "WhatsApp" at bounding box center [22, 142] width 44 height 38
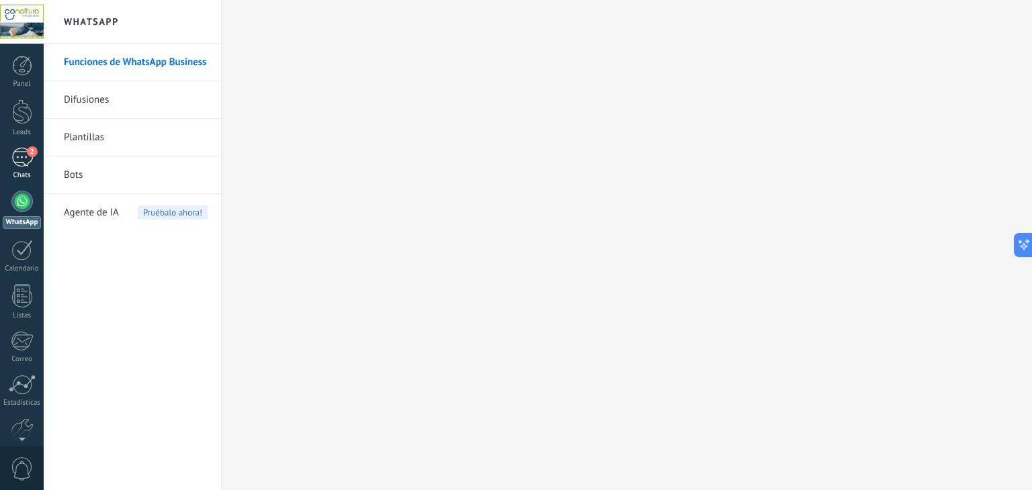
click at [22, 155] on div "2" at bounding box center [21, 157] width 21 height 19
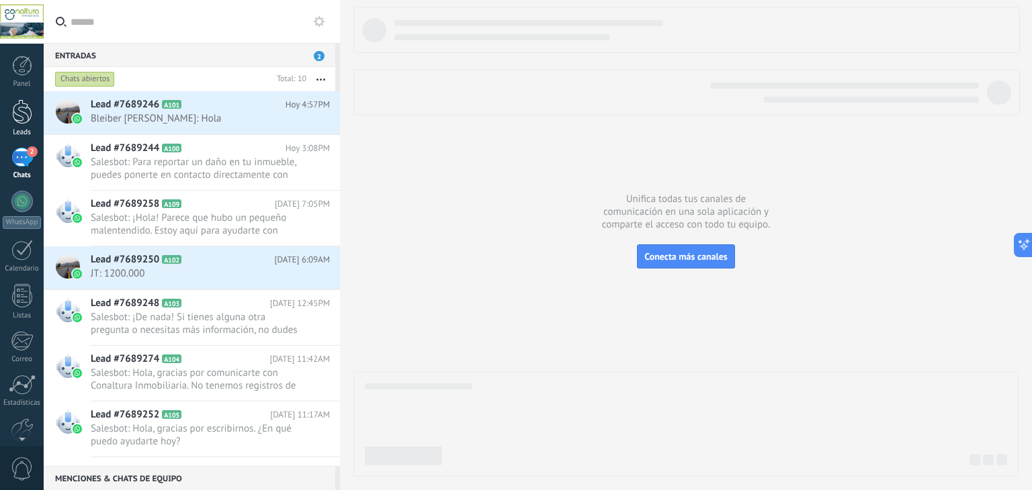
click at [26, 119] on div at bounding box center [22, 111] width 20 height 25
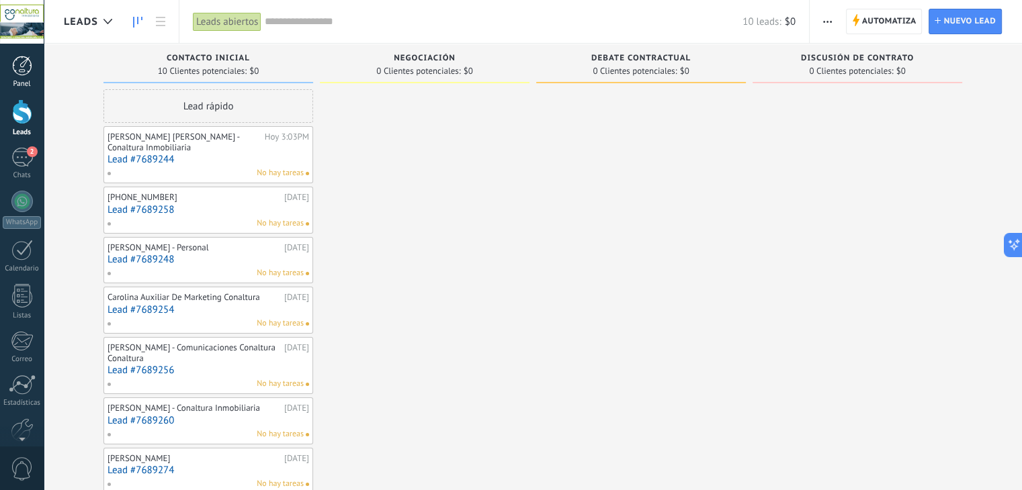
click at [20, 64] on div at bounding box center [22, 66] width 20 height 20
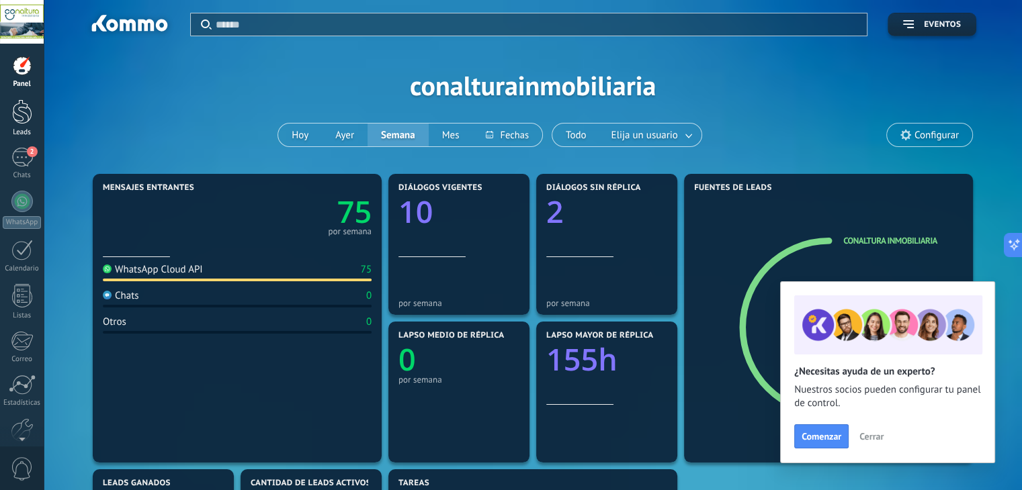
click at [24, 119] on div at bounding box center [22, 111] width 20 height 25
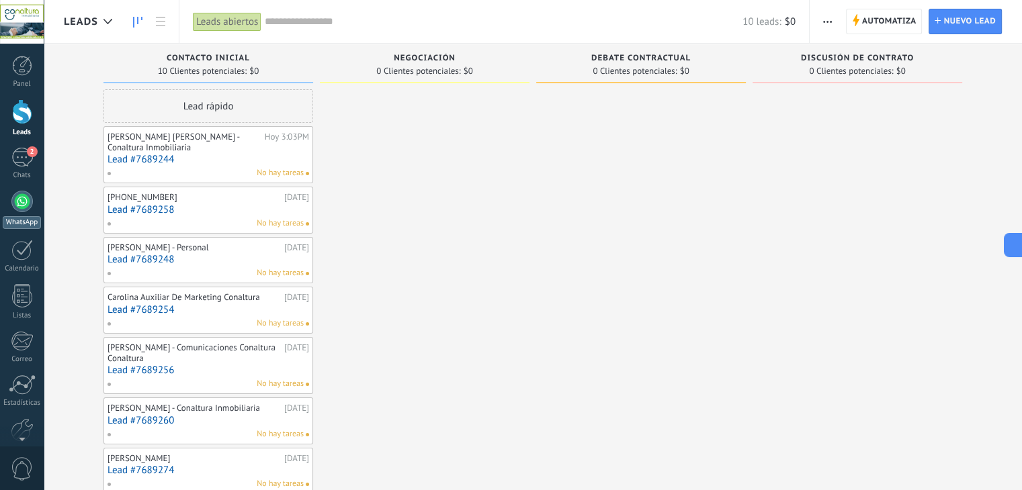
click at [21, 210] on div at bounding box center [21, 201] width 21 height 21
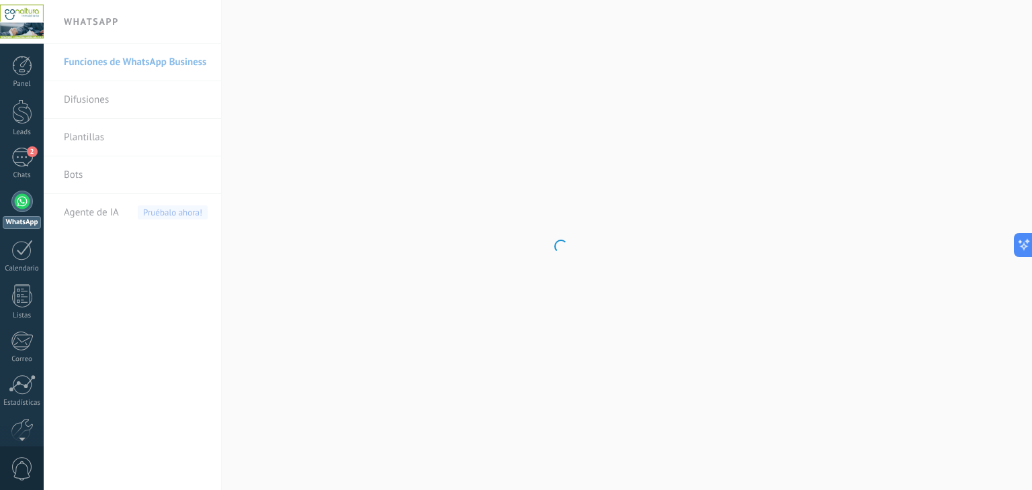
click at [27, 213] on link "WhatsApp" at bounding box center [22, 210] width 44 height 38
click at [24, 202] on div at bounding box center [21, 201] width 21 height 21
click at [98, 174] on link "Bots" at bounding box center [136, 176] width 144 height 38
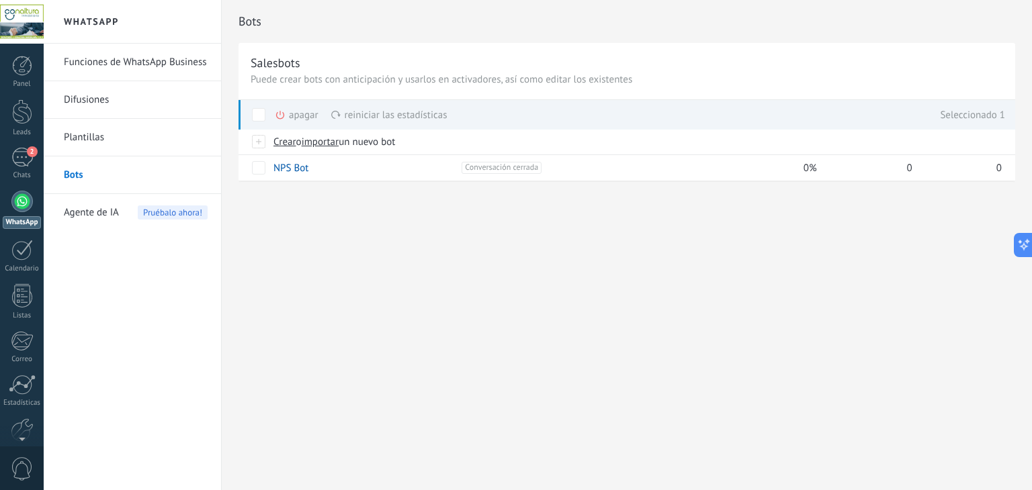
click at [296, 116] on div "apagar màs" at bounding box center [319, 115] width 89 height 30
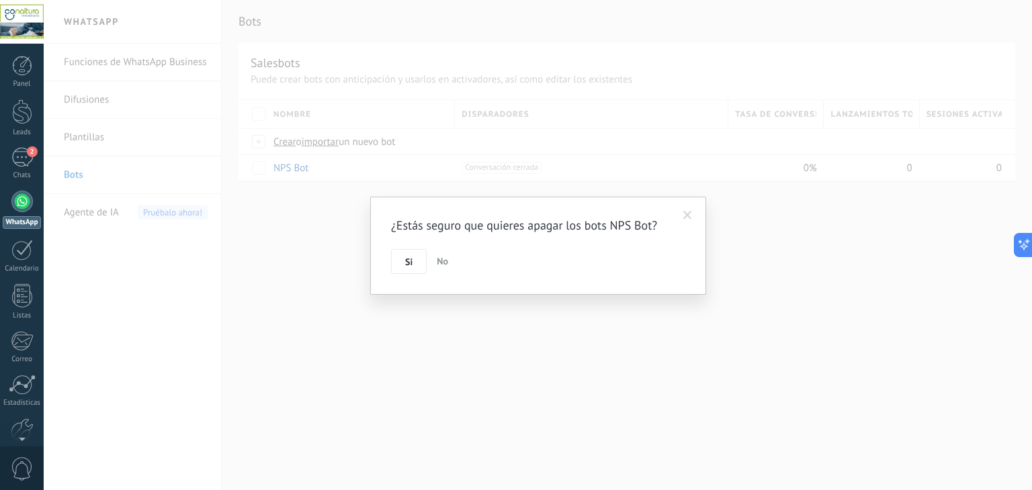
click at [691, 212] on span at bounding box center [687, 215] width 9 height 9
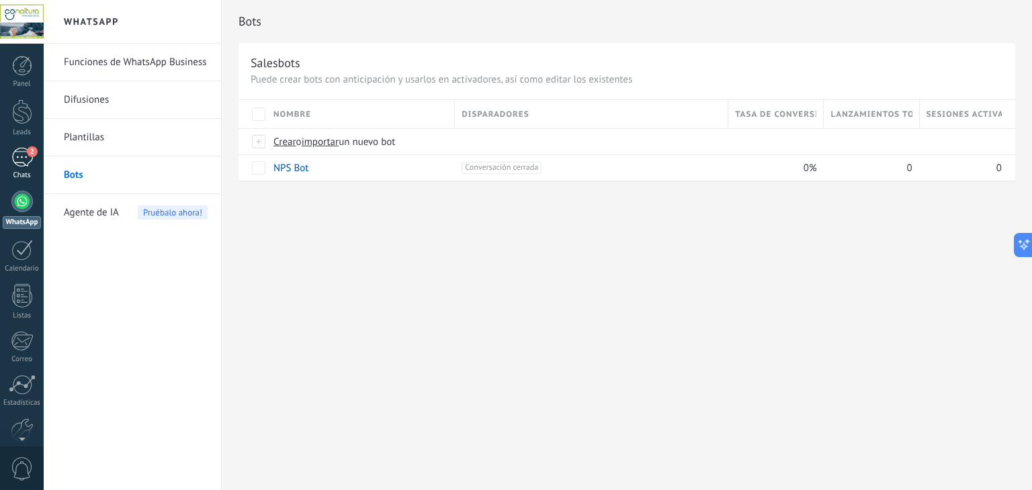
click at [26, 163] on div "2" at bounding box center [21, 157] width 21 height 19
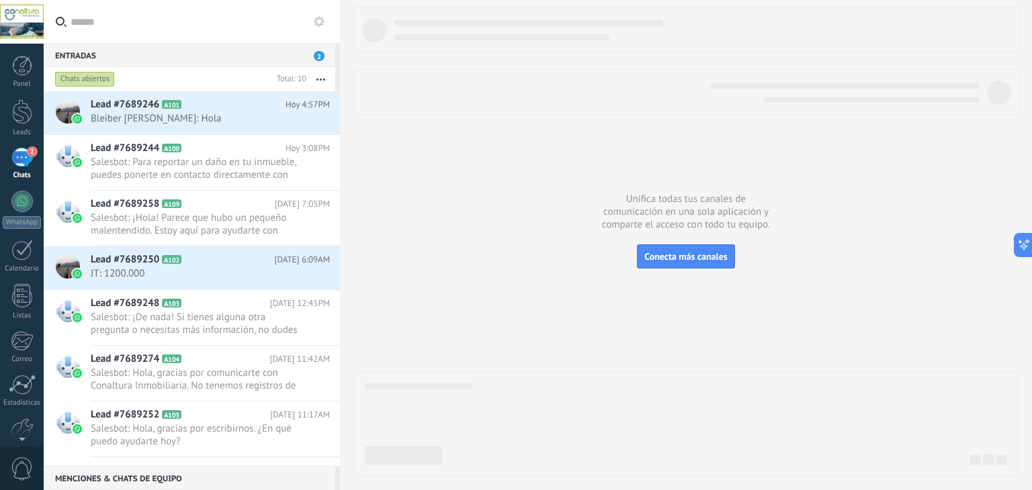
click at [322, 79] on use "button" at bounding box center [320, 80] width 9 height 2
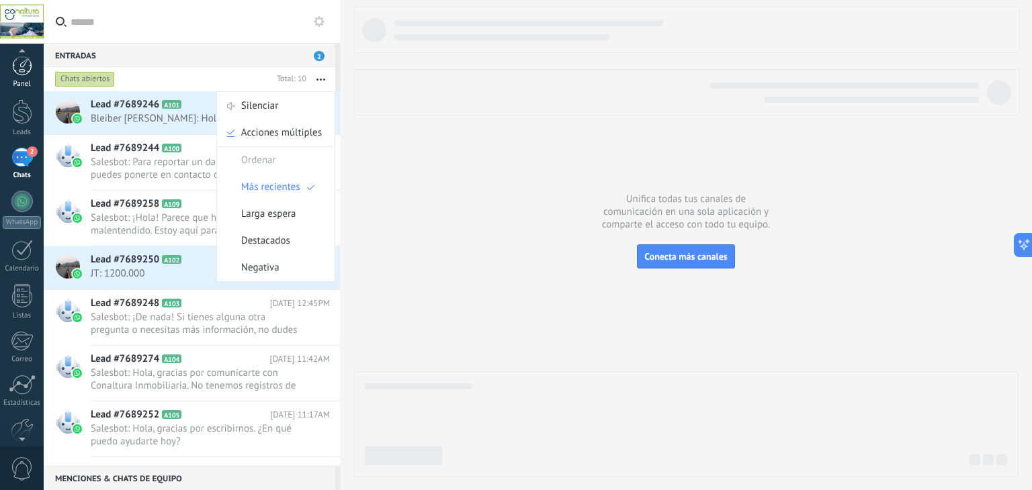
click at [28, 73] on div at bounding box center [22, 66] width 20 height 20
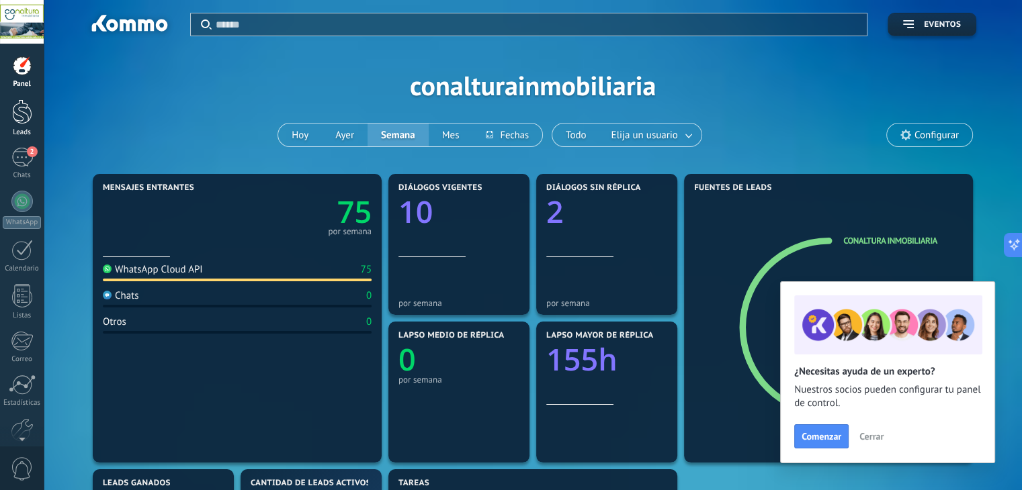
click at [21, 116] on div at bounding box center [22, 111] width 20 height 25
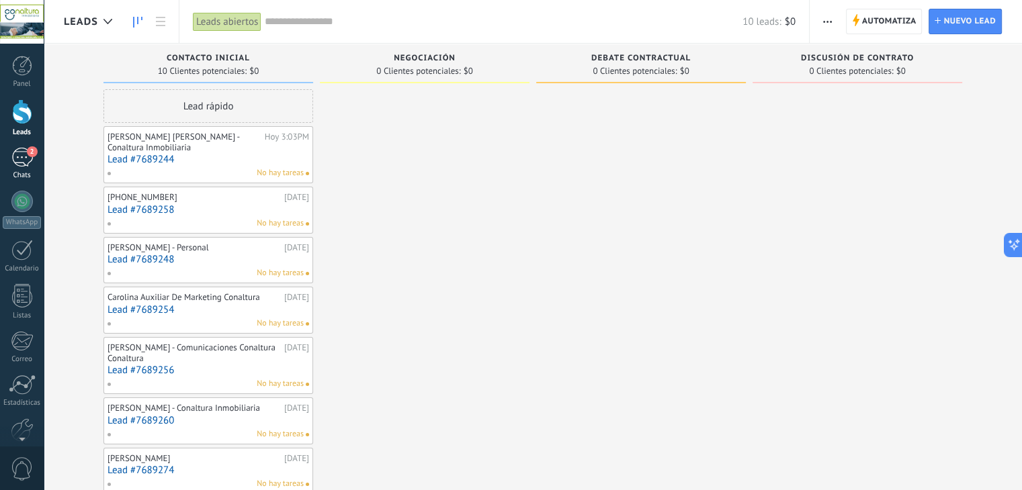
click at [24, 159] on div "2" at bounding box center [21, 157] width 21 height 19
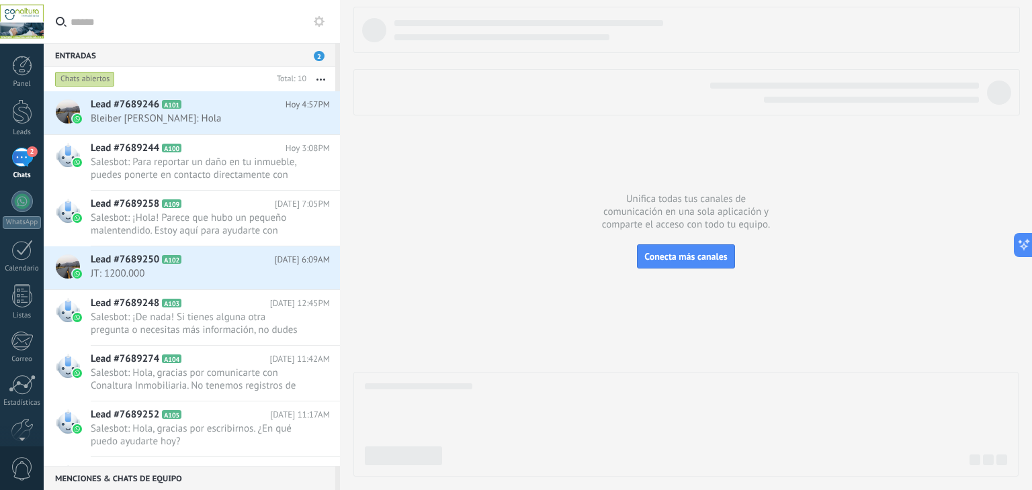
click at [22, 157] on div "2" at bounding box center [21, 157] width 21 height 19
click at [24, 202] on div at bounding box center [21, 201] width 21 height 21
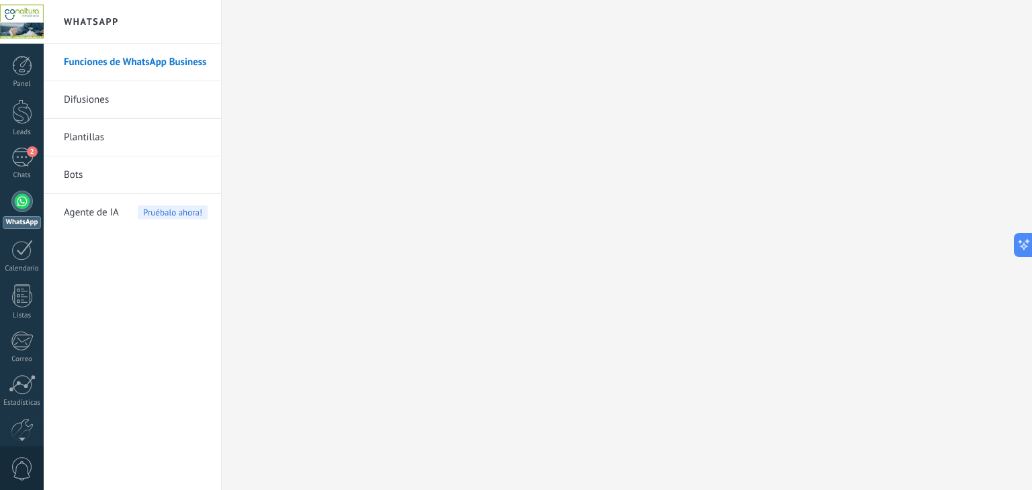
click at [22, 205] on div at bounding box center [21, 201] width 21 height 21
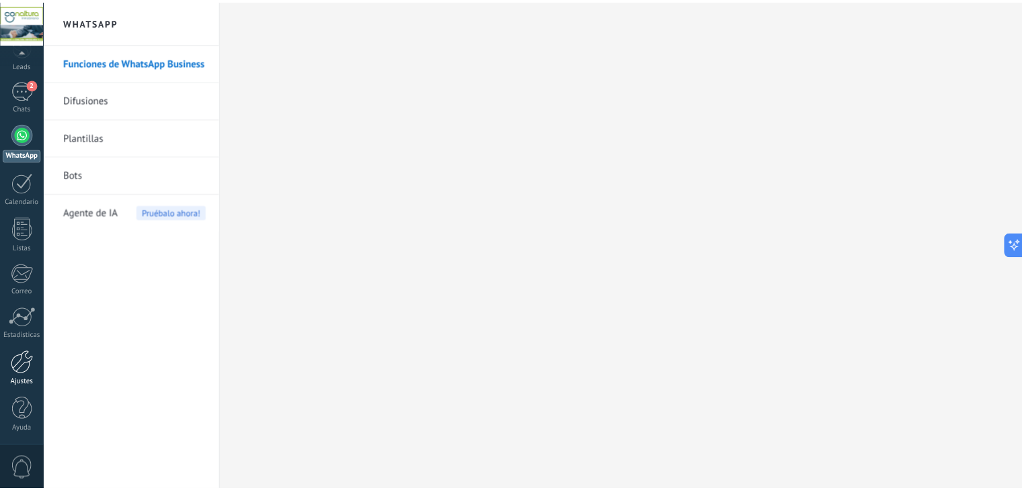
scroll to position [68, 0]
click at [24, 364] on div at bounding box center [22, 363] width 23 height 24
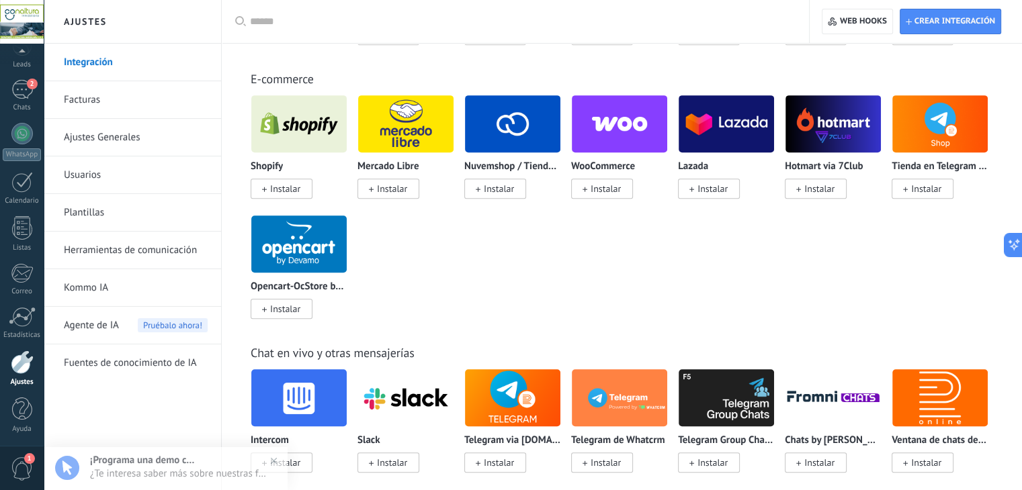
scroll to position [672, 0]
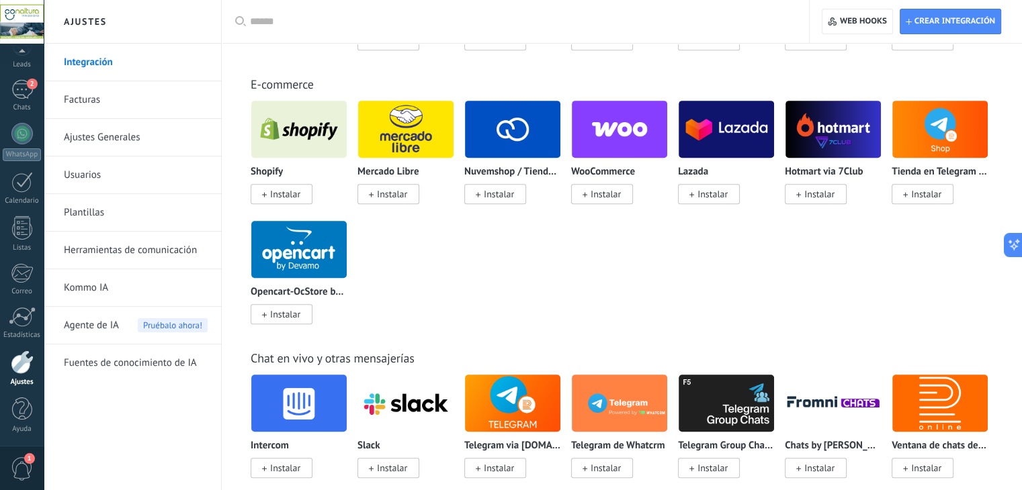
click at [94, 288] on link "Kommo IA" at bounding box center [136, 288] width 144 height 38
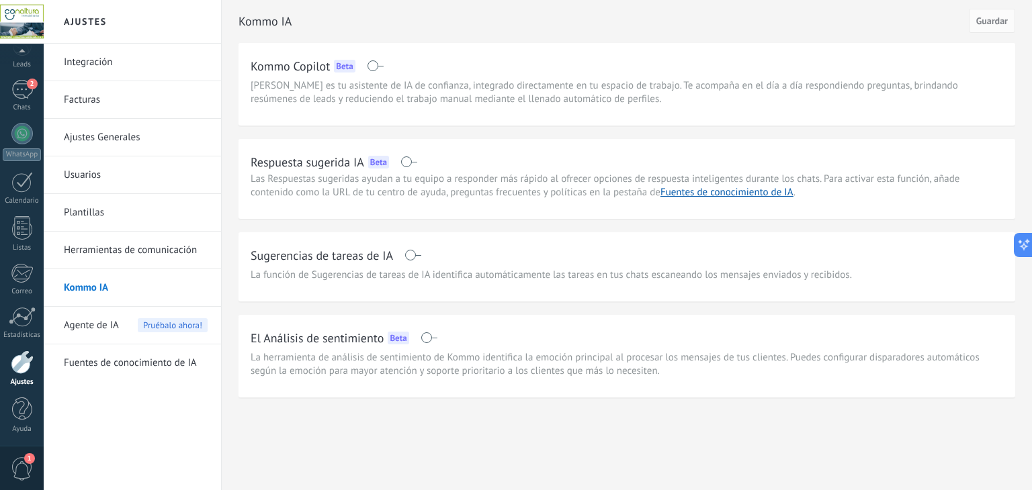
click at [107, 251] on link "Herramientas de comunicación" at bounding box center [136, 251] width 144 height 38
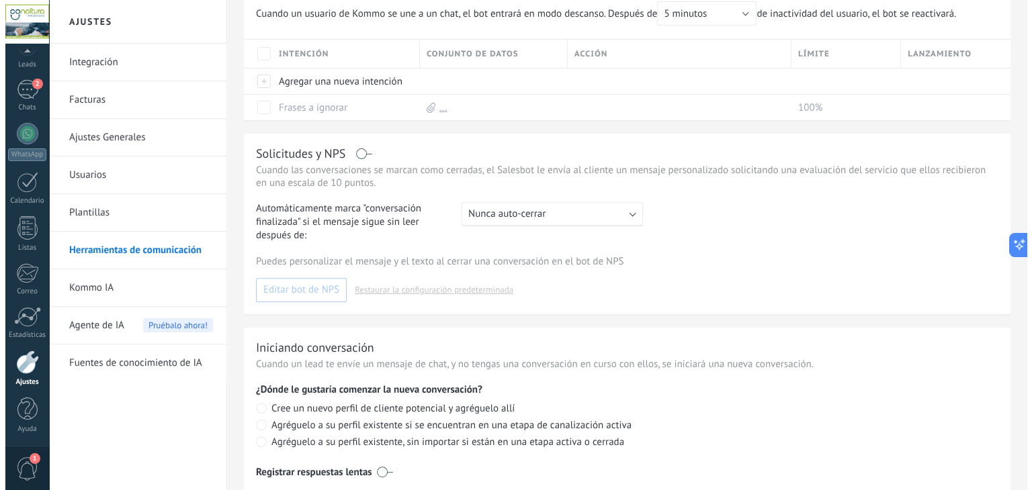
scroll to position [497, 0]
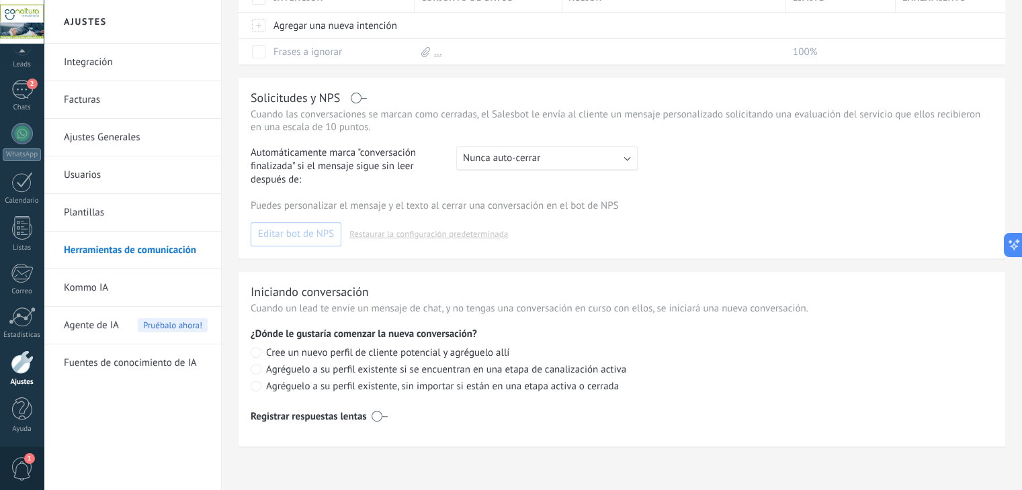
click at [26, 469] on span "1" at bounding box center [22, 470] width 23 height 24
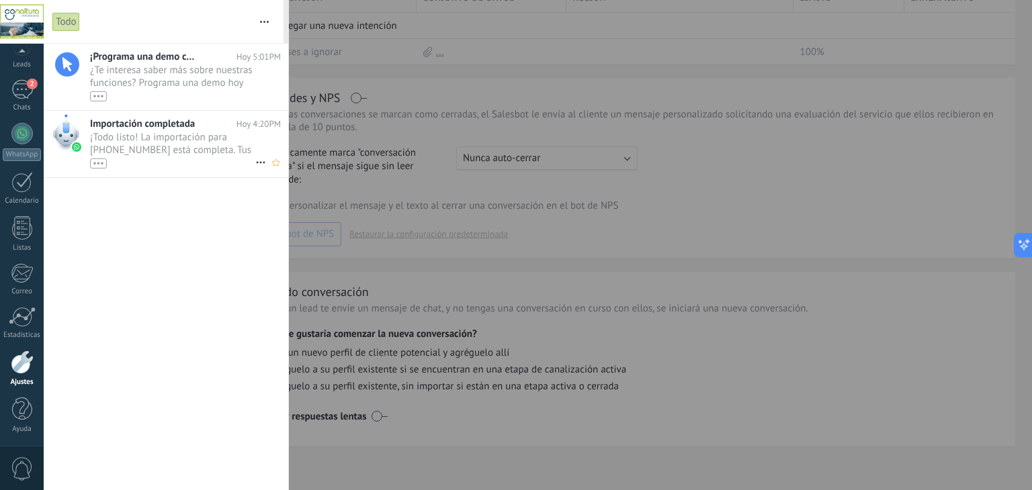
click at [259, 162] on use at bounding box center [260, 163] width 9 height 2
click at [275, 173] on span "Eliminar" at bounding box center [293, 169] width 36 height 27
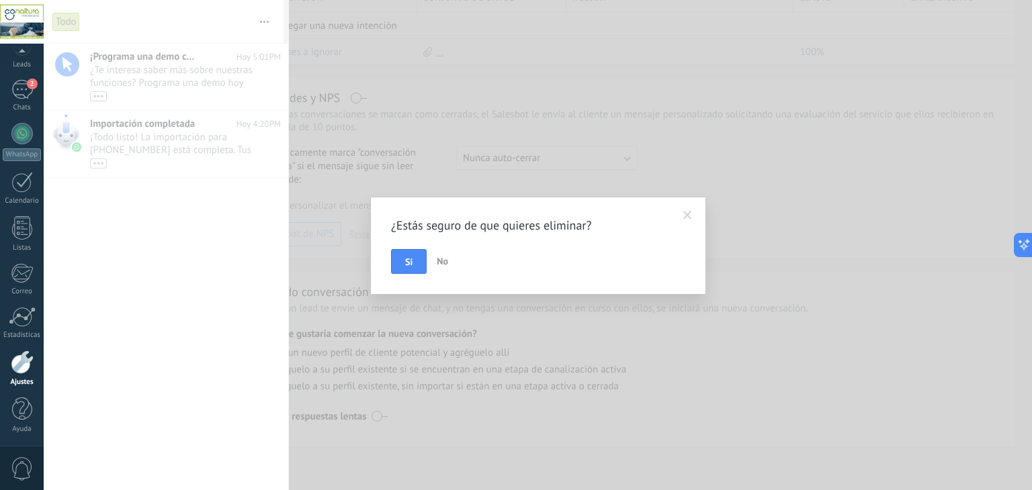
click at [402, 261] on button "Si" at bounding box center [409, 262] width 36 height 26
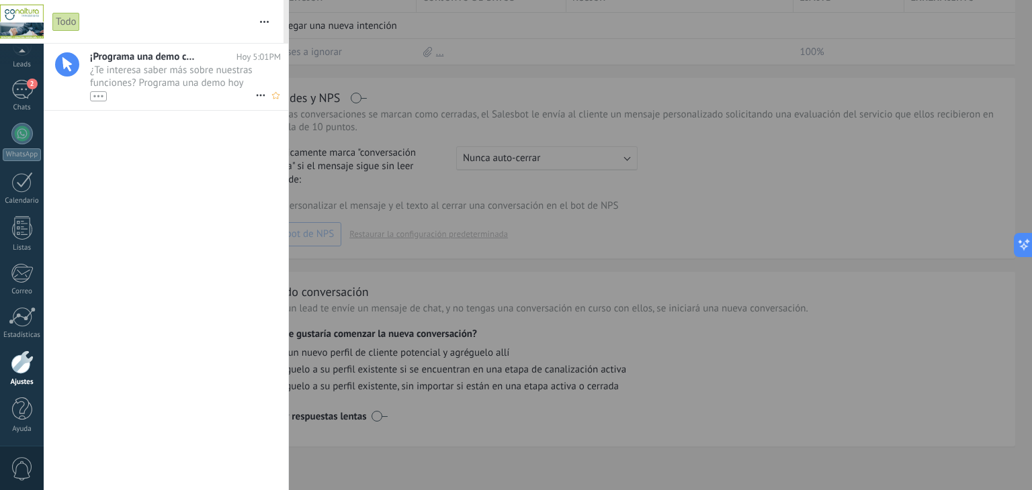
click at [253, 97] on icon at bounding box center [261, 95] width 16 height 16
click at [288, 105] on span "Eliminar" at bounding box center [293, 102] width 36 height 27
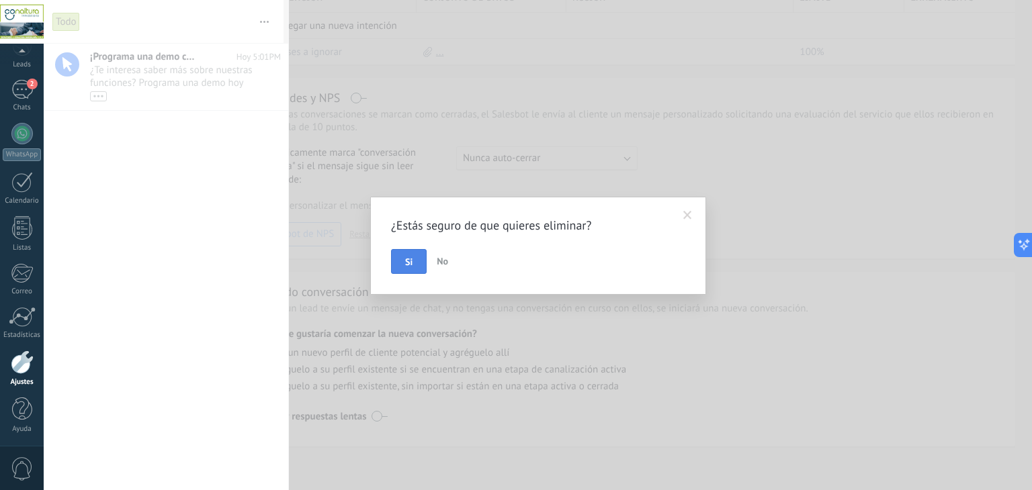
click at [413, 263] on button "Si" at bounding box center [409, 262] width 36 height 26
